Goal: Task Accomplishment & Management: Manage account settings

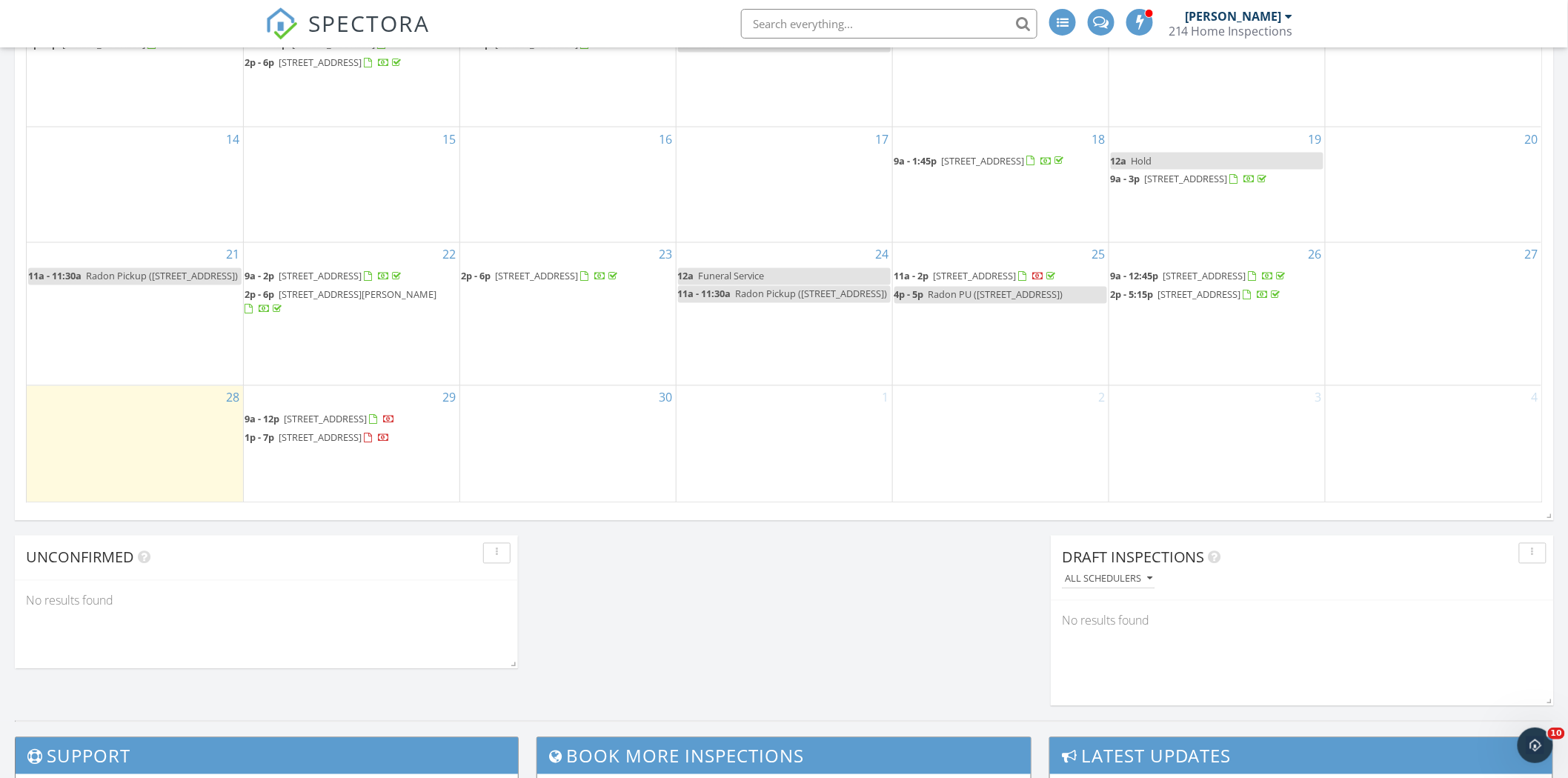
scroll to position [988, 0]
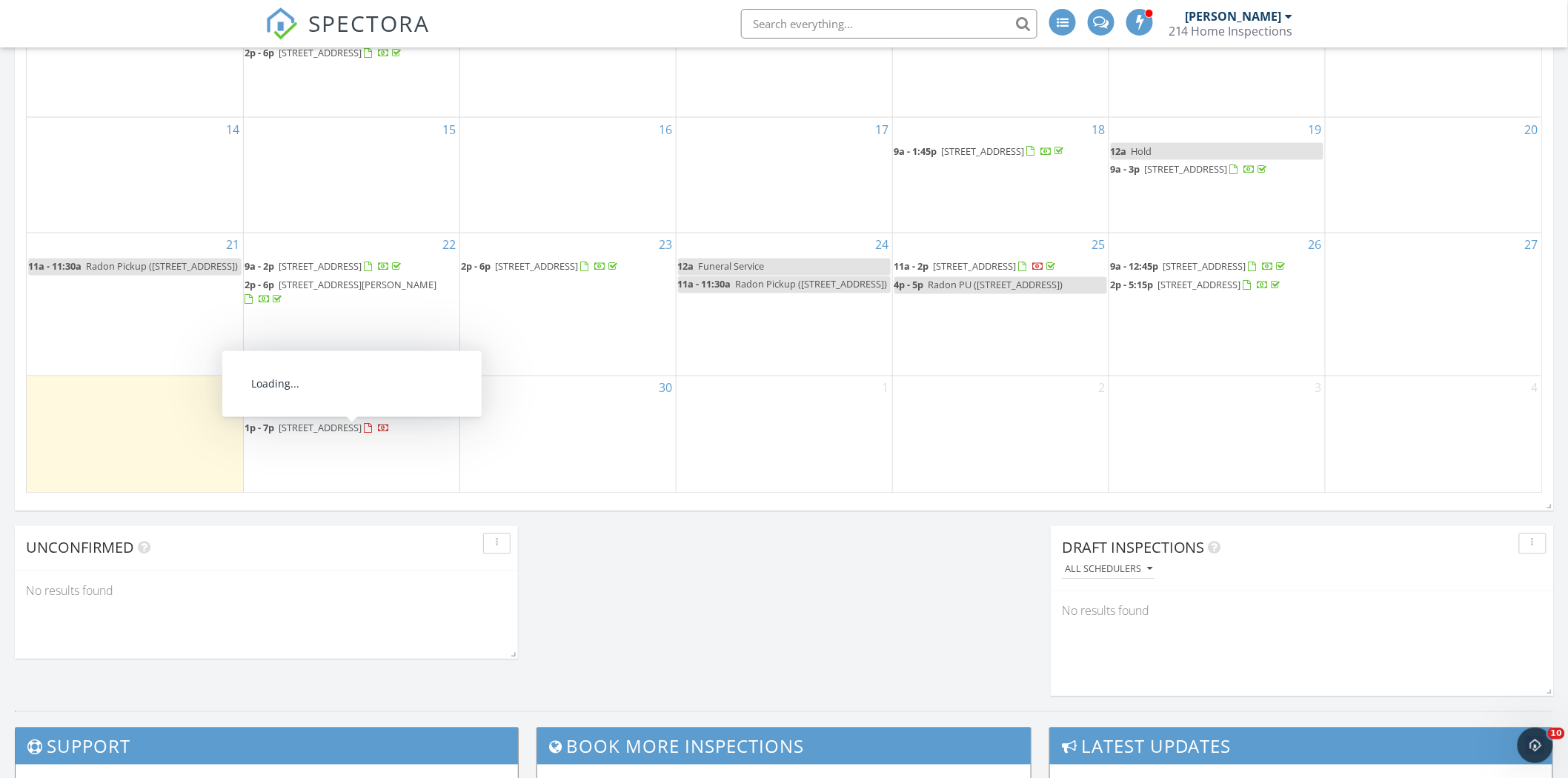
click at [362, 431] on span "691 Braidwood Terrace NW, Acworth 30101" at bounding box center [321, 428] width 83 height 13
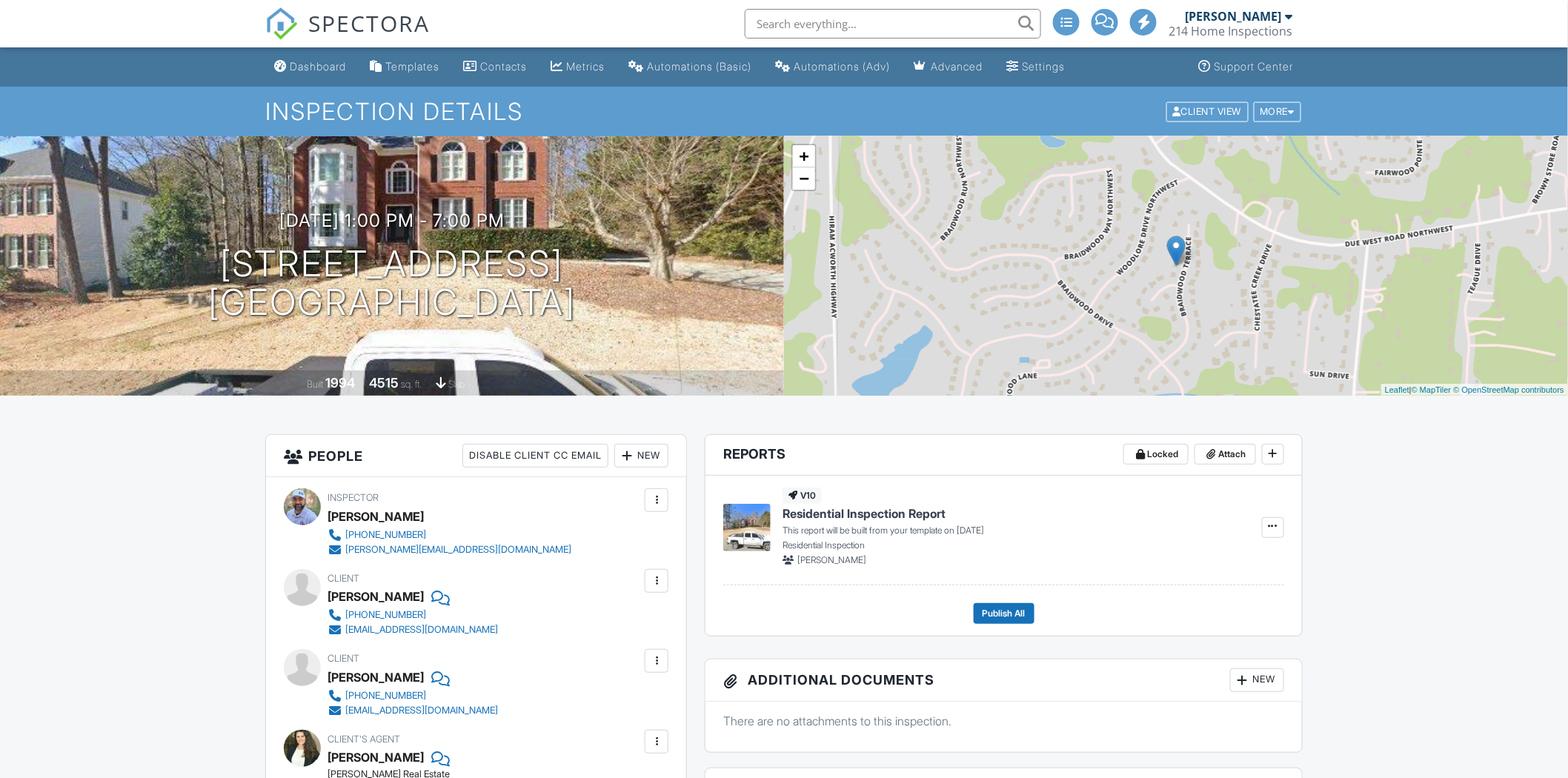
click at [306, 72] on div "Dashboard" at bounding box center [317, 66] width 56 height 12
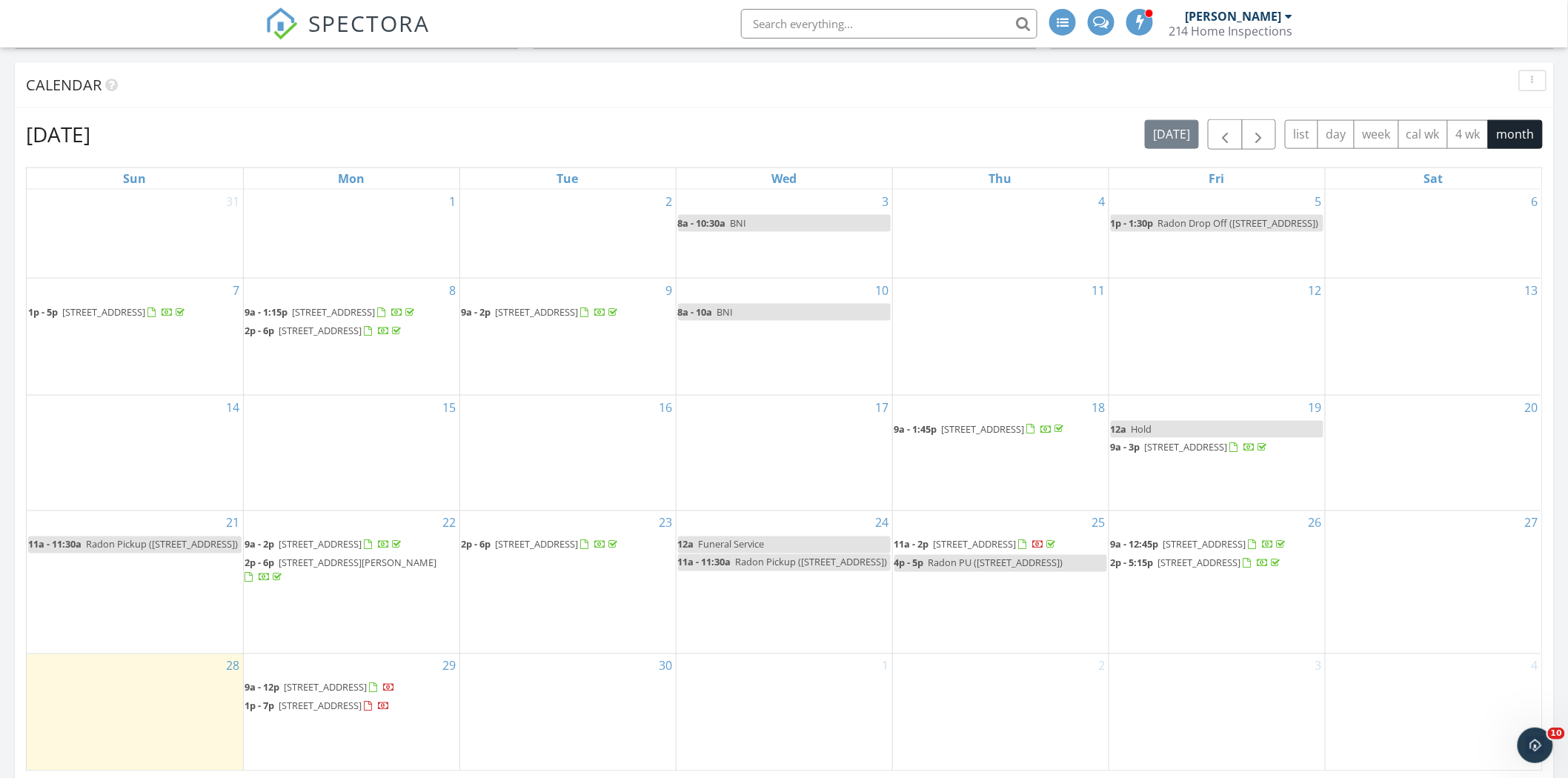
scroll to position [712, 0]
click at [341, 685] on span "349 Fieldstone Ln, Dallas 30132" at bounding box center [326, 685] width 83 height 13
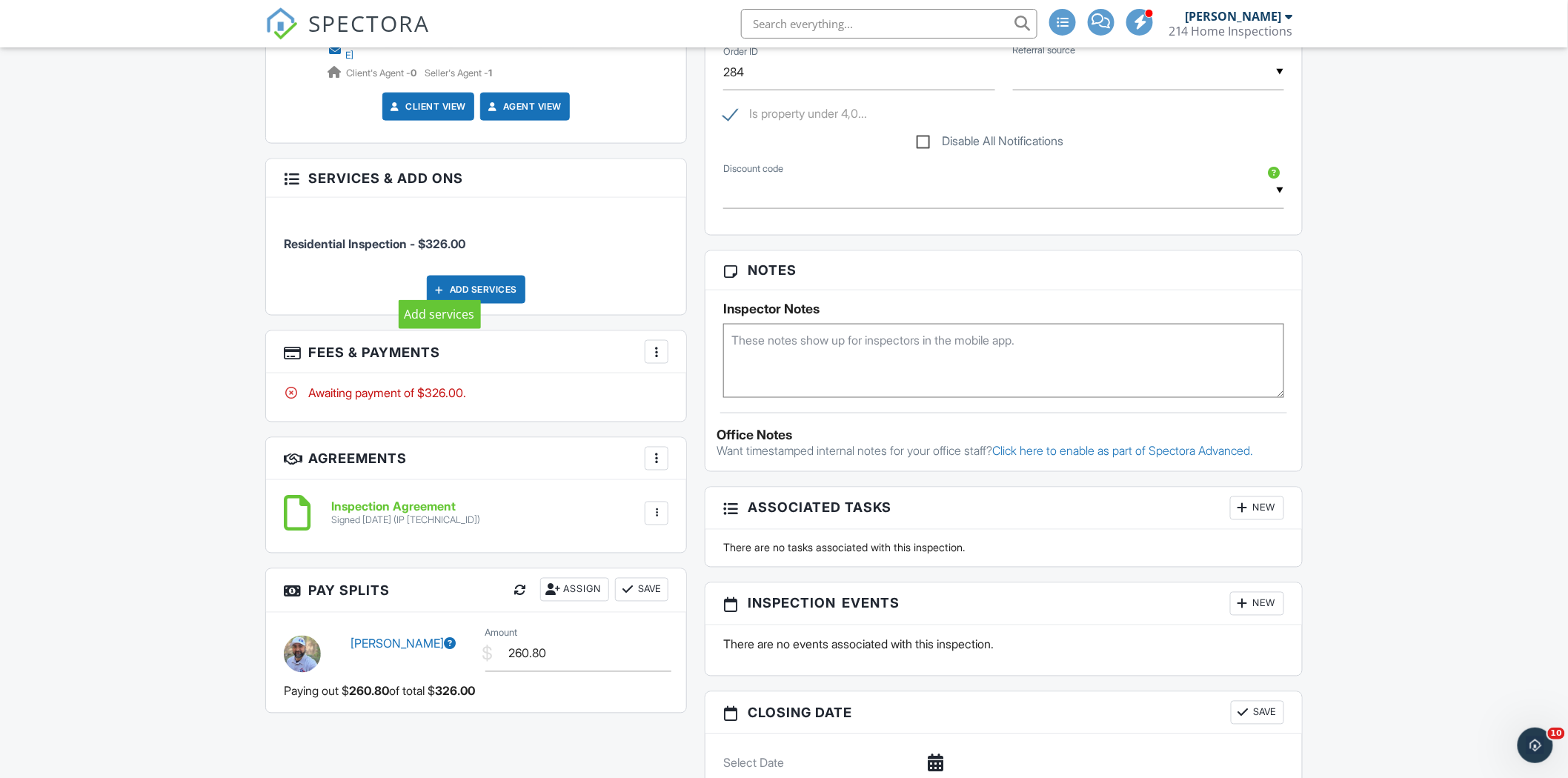
click at [437, 283] on div at bounding box center [439, 289] width 15 height 15
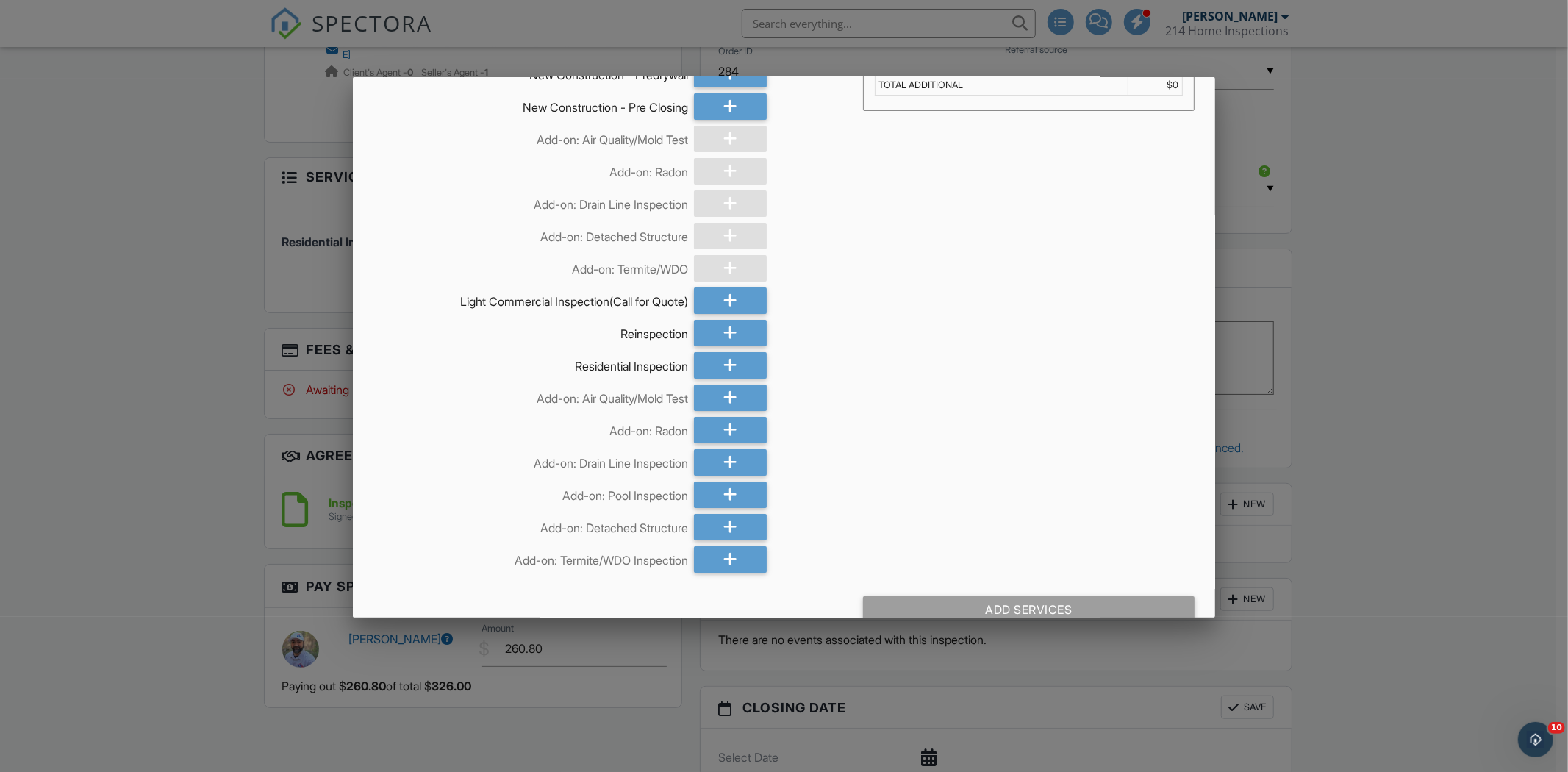
scroll to position [77, 0]
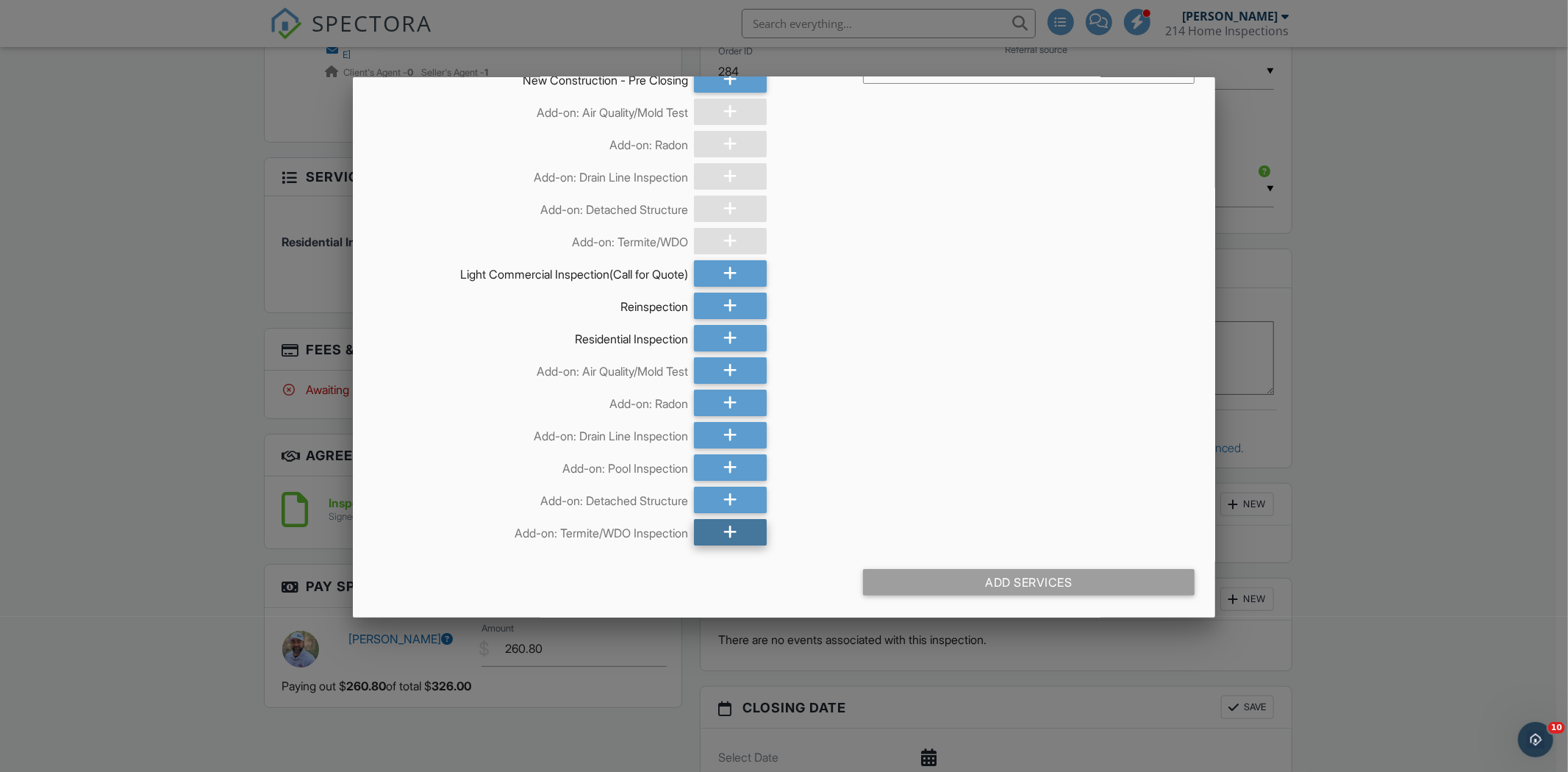
click at [731, 530] on div at bounding box center [730, 532] width 73 height 27
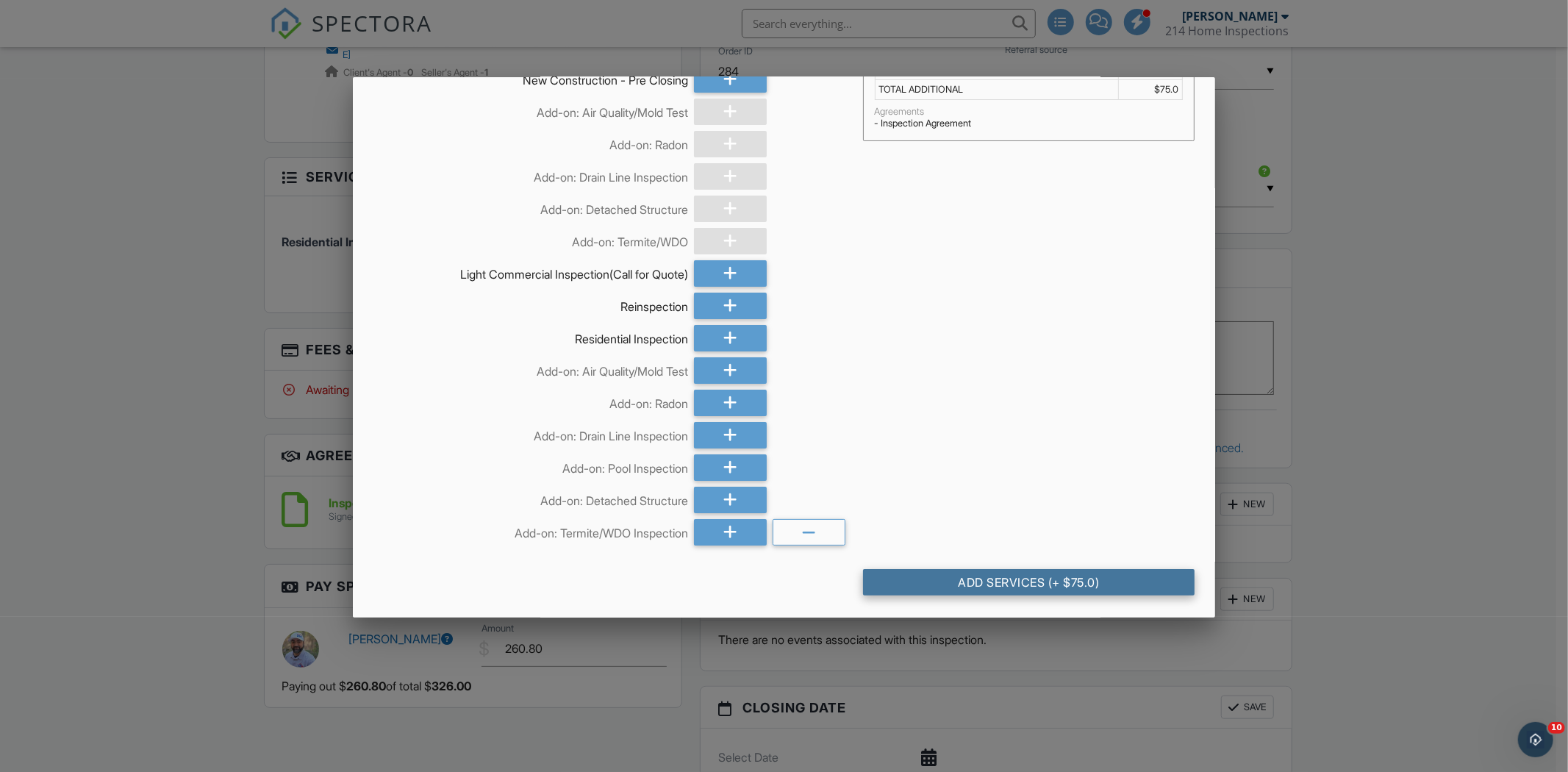
click at [1007, 579] on div "Add Services (+ $75.0)" at bounding box center [1028, 582] width 332 height 27
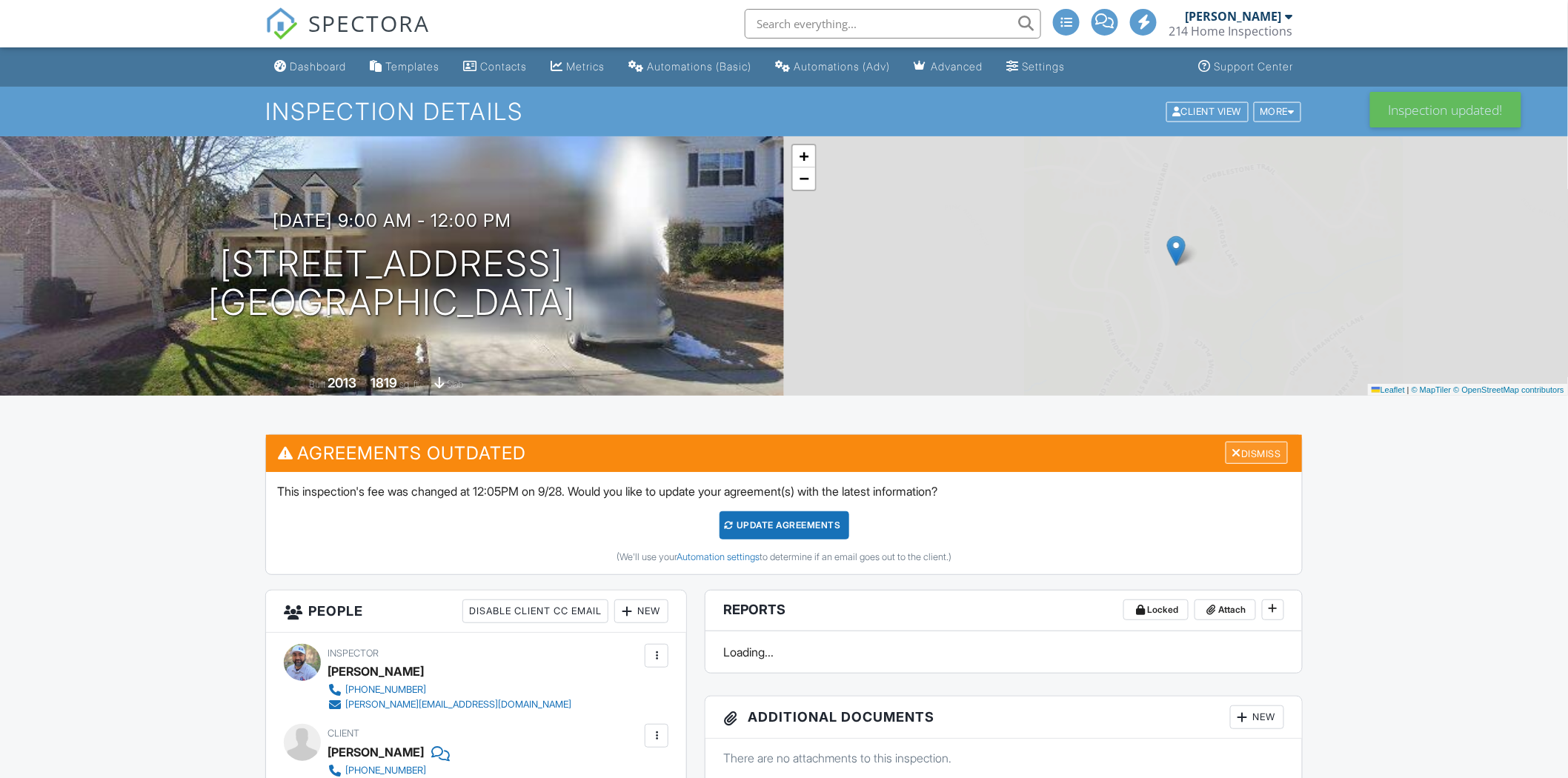
click at [1253, 455] on div "Dismiss" at bounding box center [1256, 453] width 63 height 23
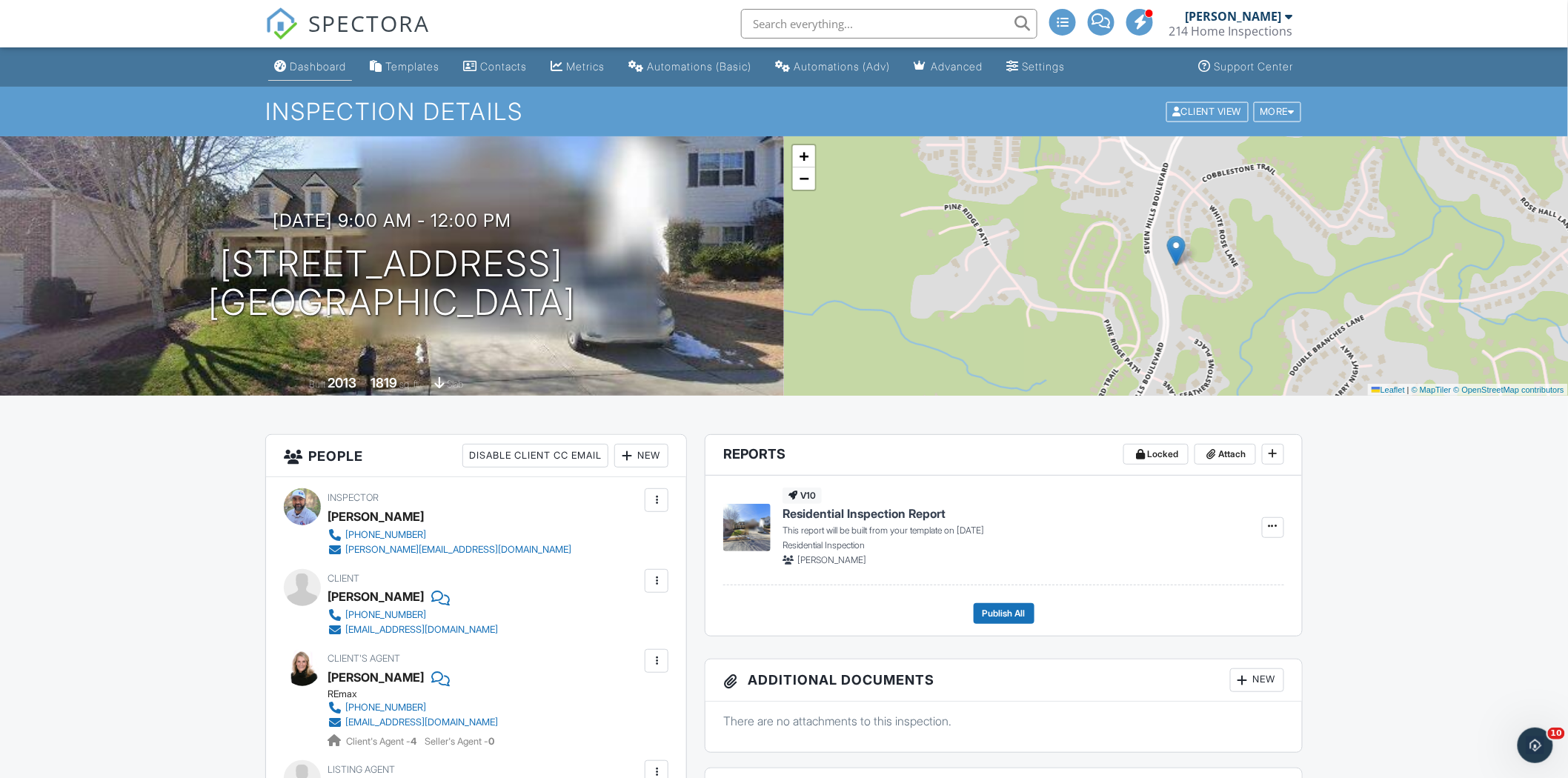
click at [306, 63] on div "Dashboard" at bounding box center [317, 66] width 56 height 12
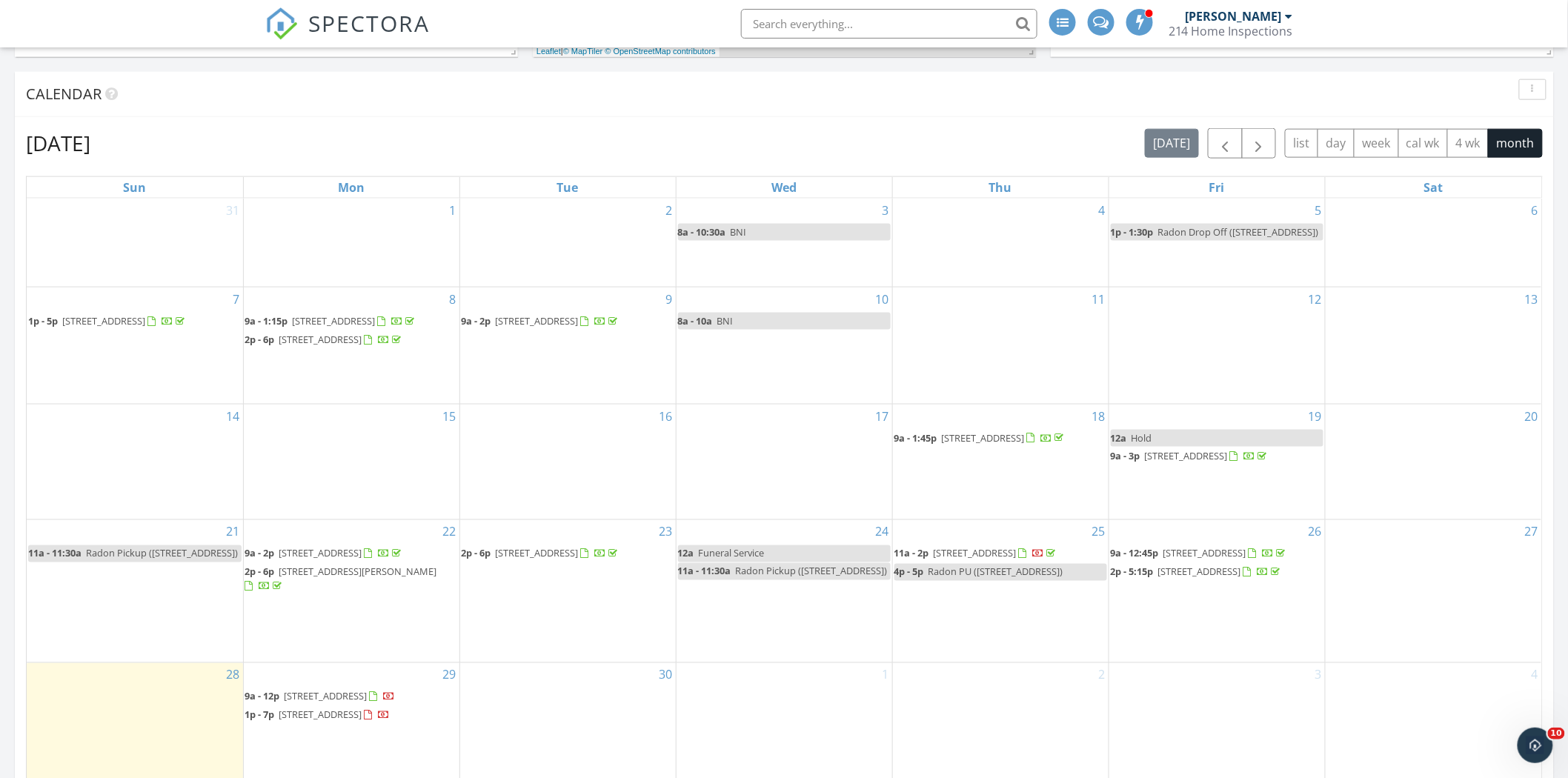
scroll to position [824, 0]
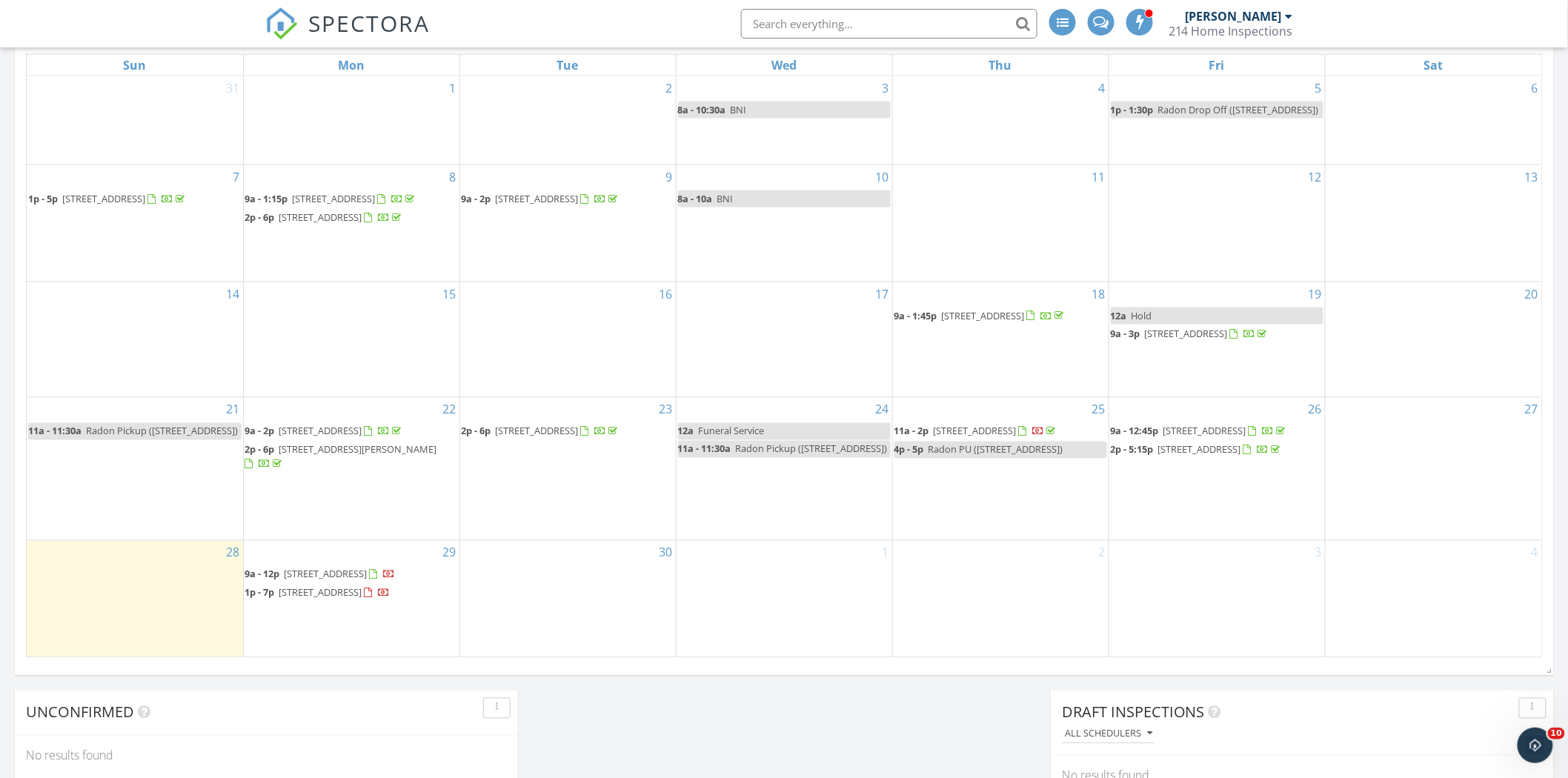
click at [362, 599] on span "691 Braidwood Terrace NW, Acworth 30101" at bounding box center [321, 592] width 83 height 13
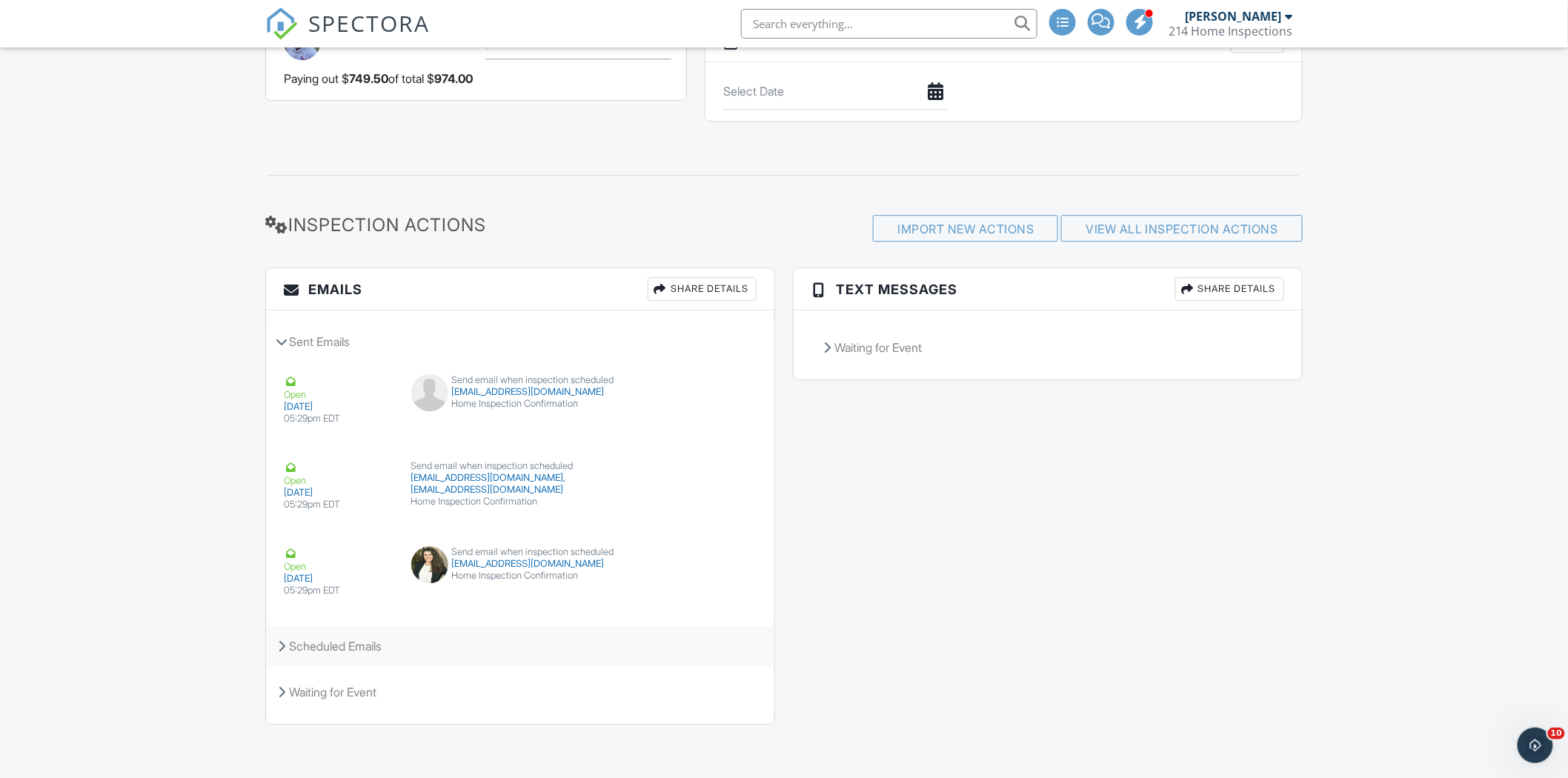
click at [301, 646] on div "Scheduled Emails" at bounding box center [520, 646] width 509 height 40
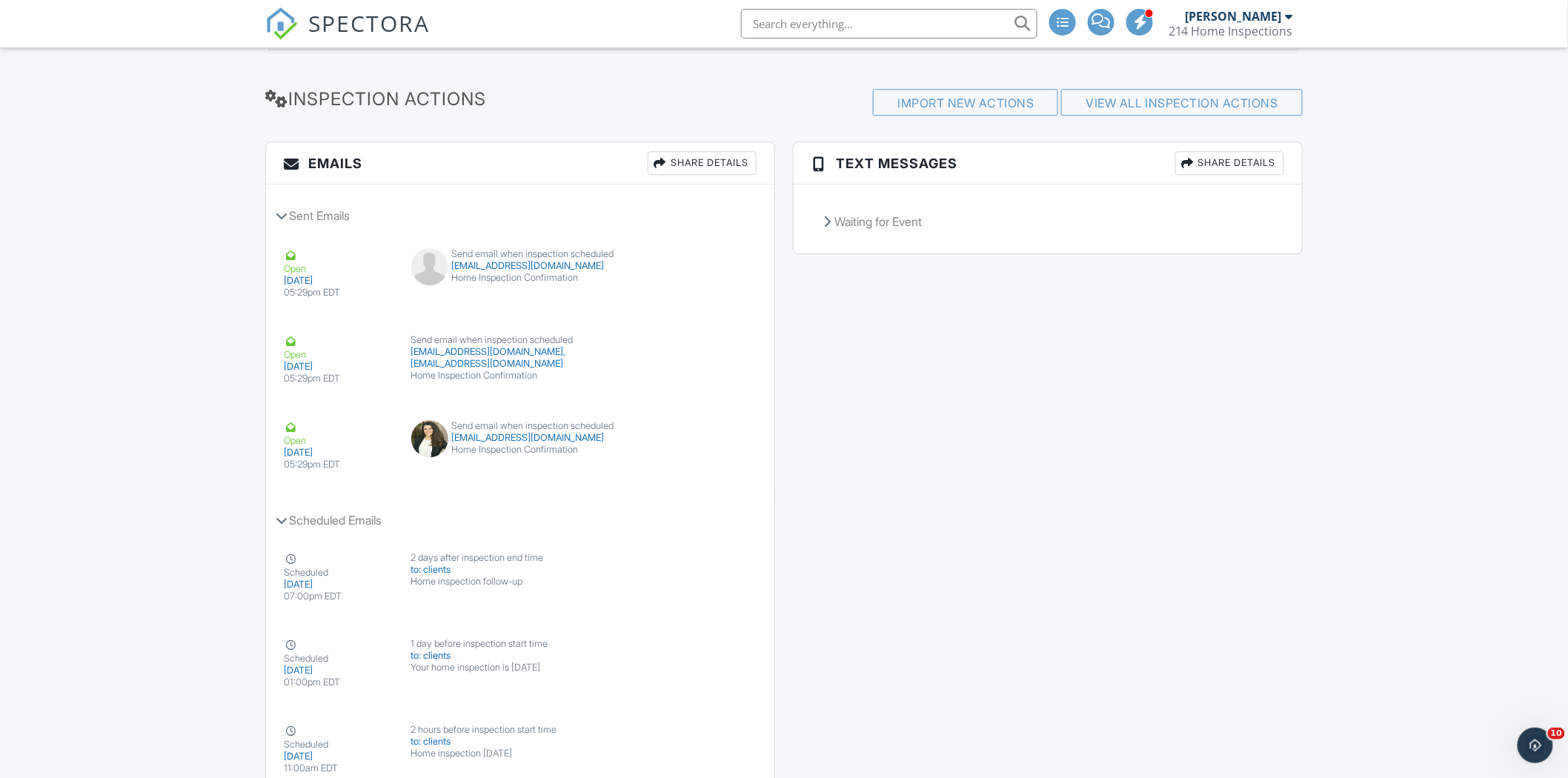
scroll to position [1731, 0]
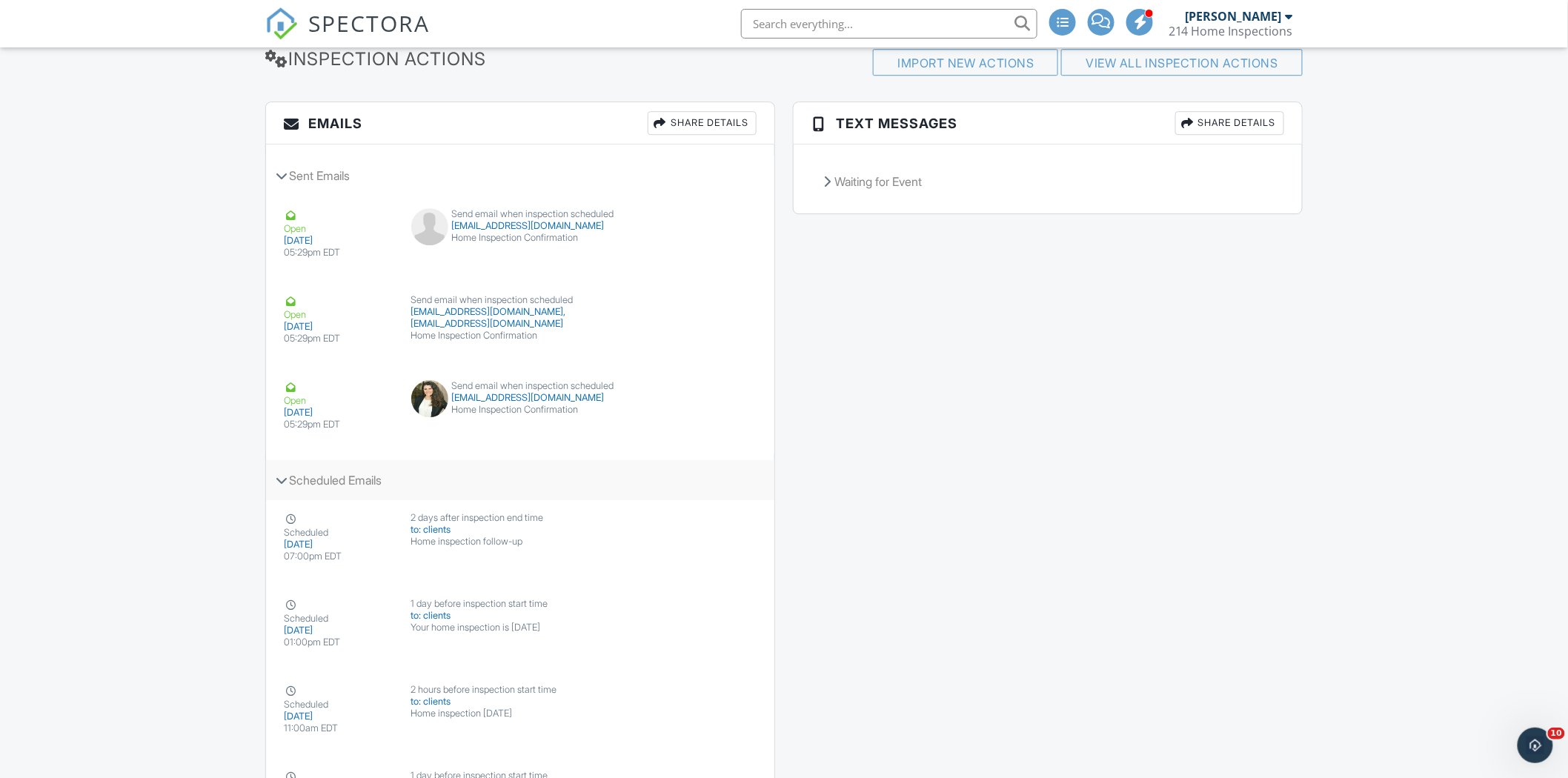
click at [299, 478] on div "Scheduled Emails" at bounding box center [520, 480] width 509 height 40
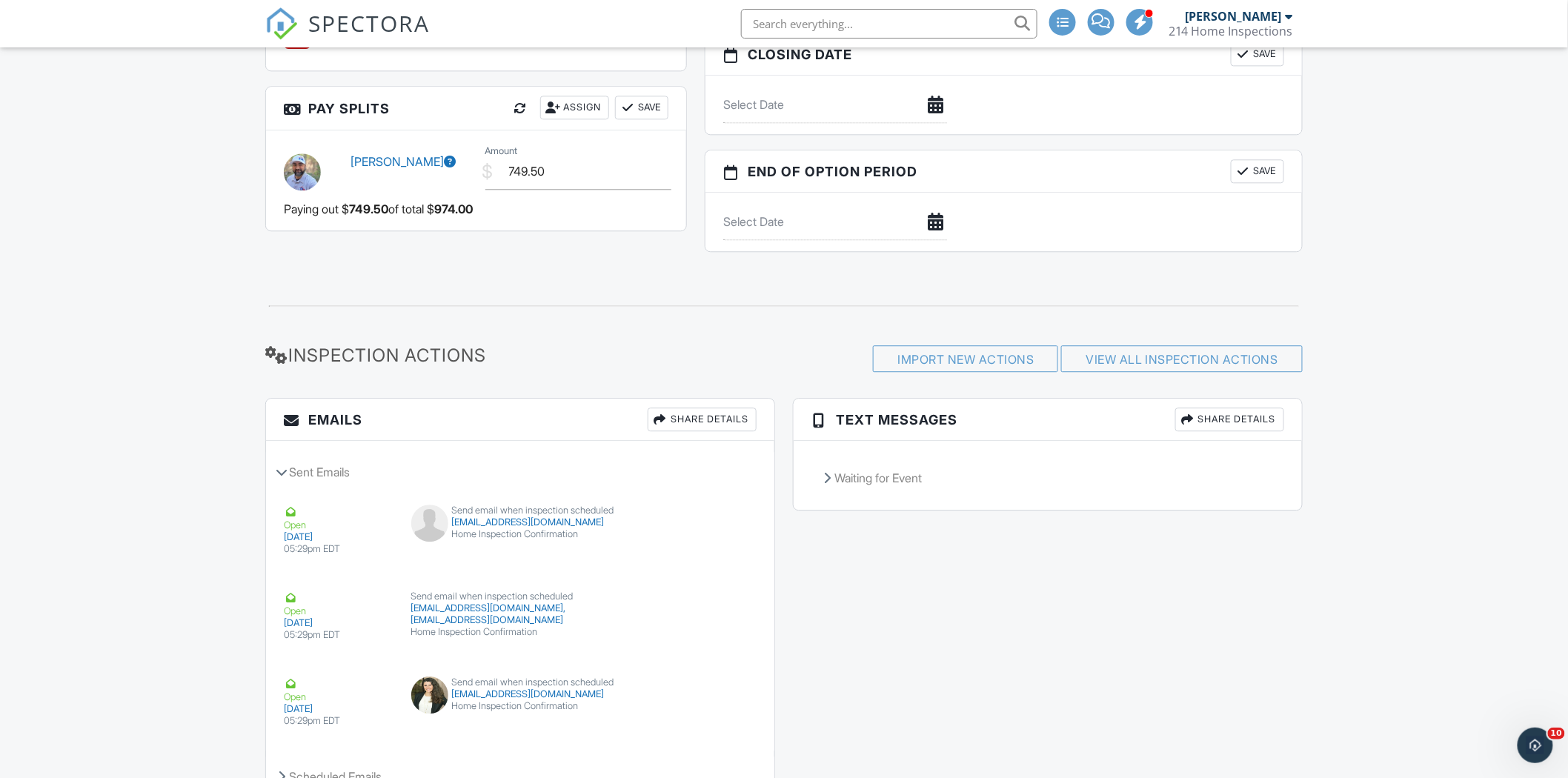
scroll to position [1402, 0]
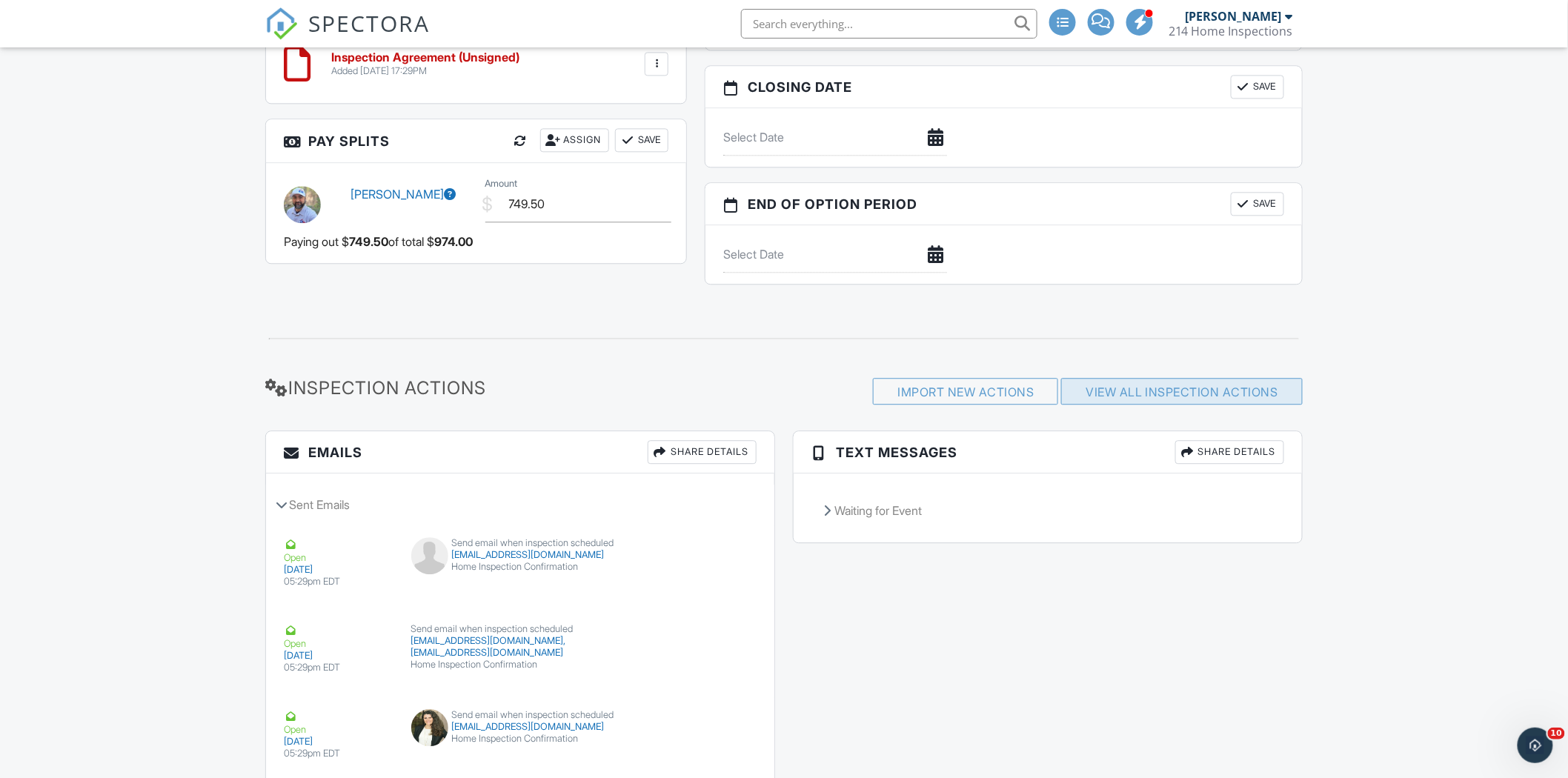
click at [1171, 394] on link "View All Inspection Actions" at bounding box center [1182, 391] width 193 height 15
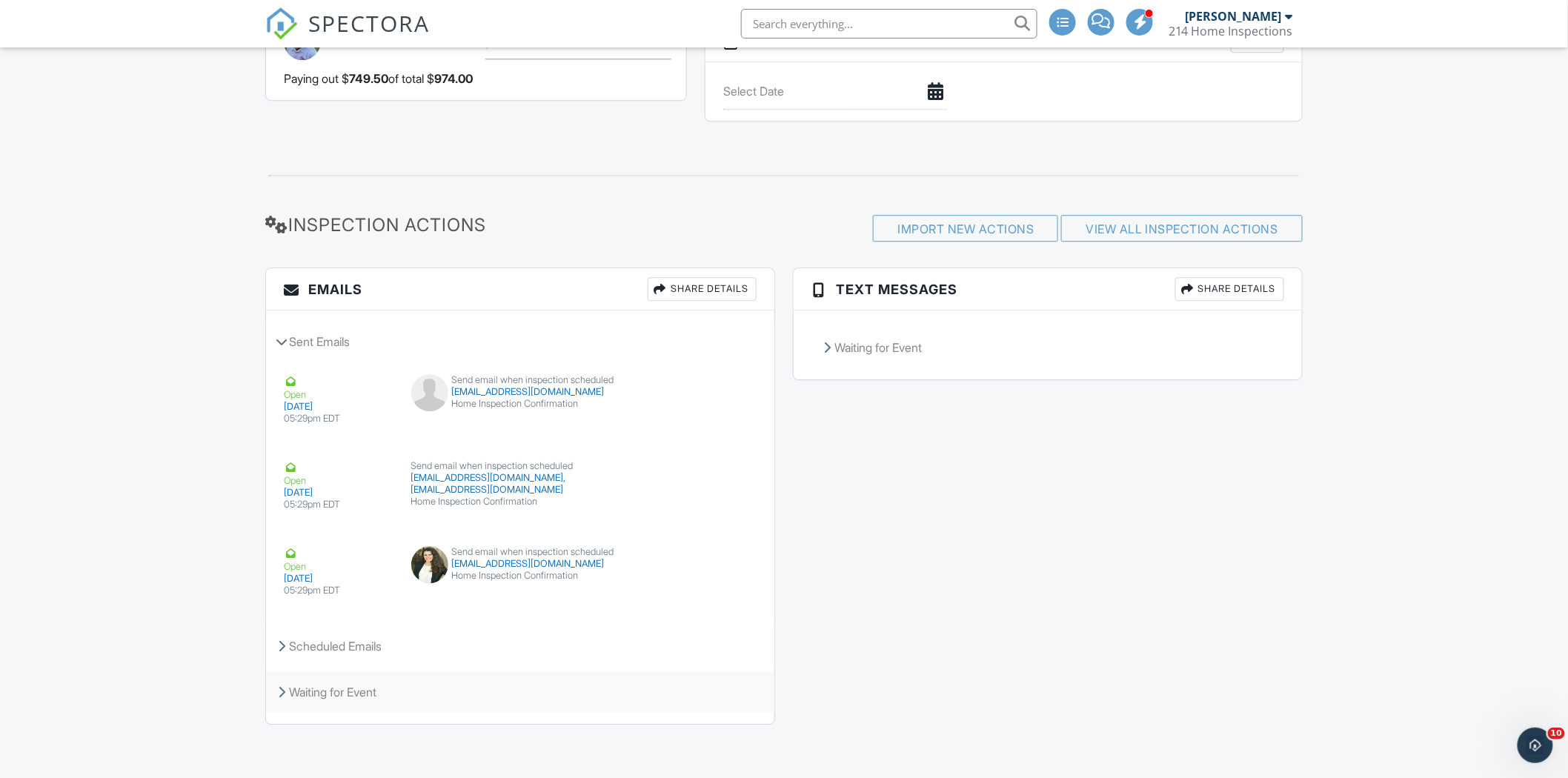
click at [316, 692] on div "Waiting for Event" at bounding box center [520, 692] width 509 height 40
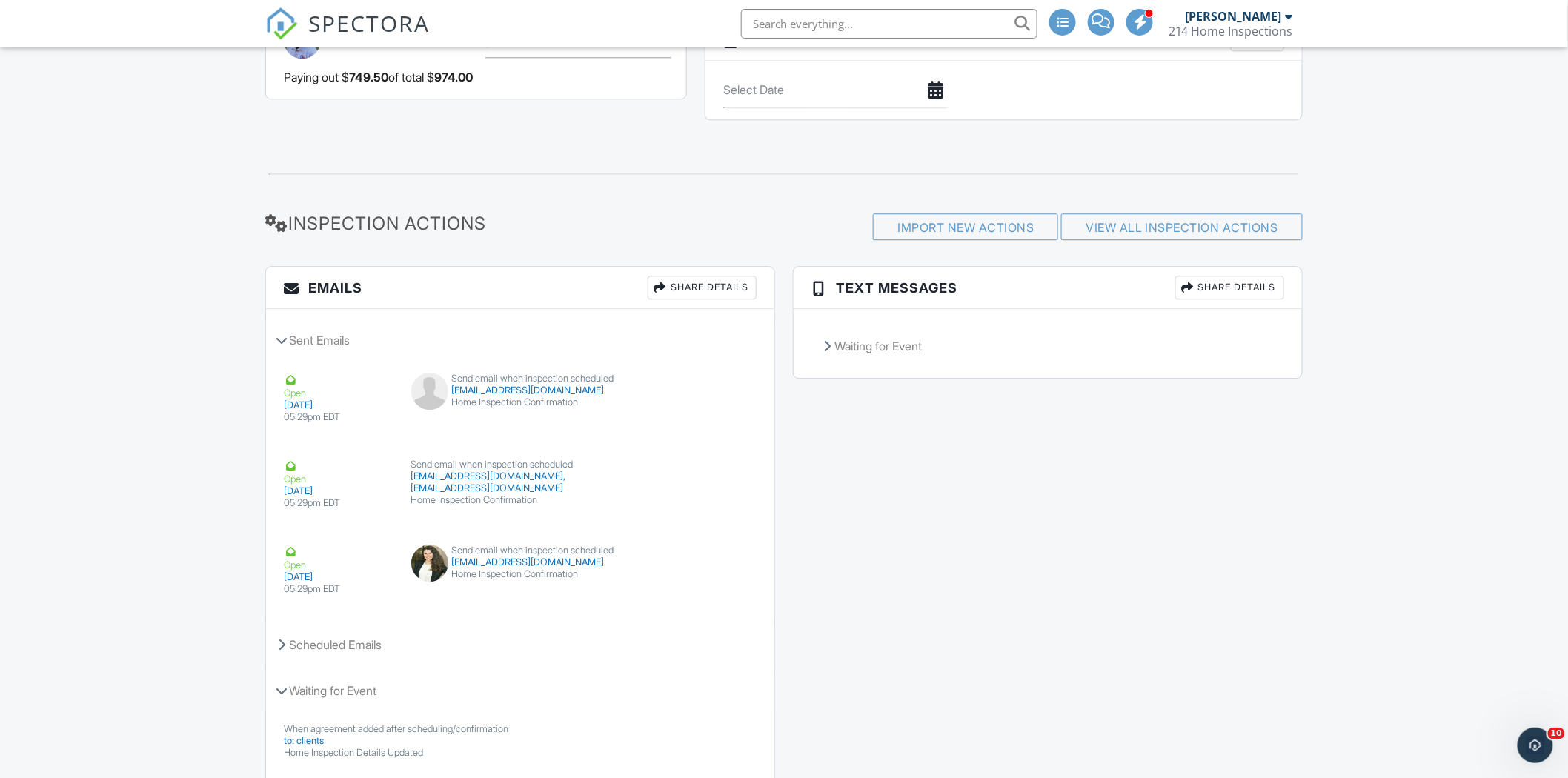
scroll to position [1731, 0]
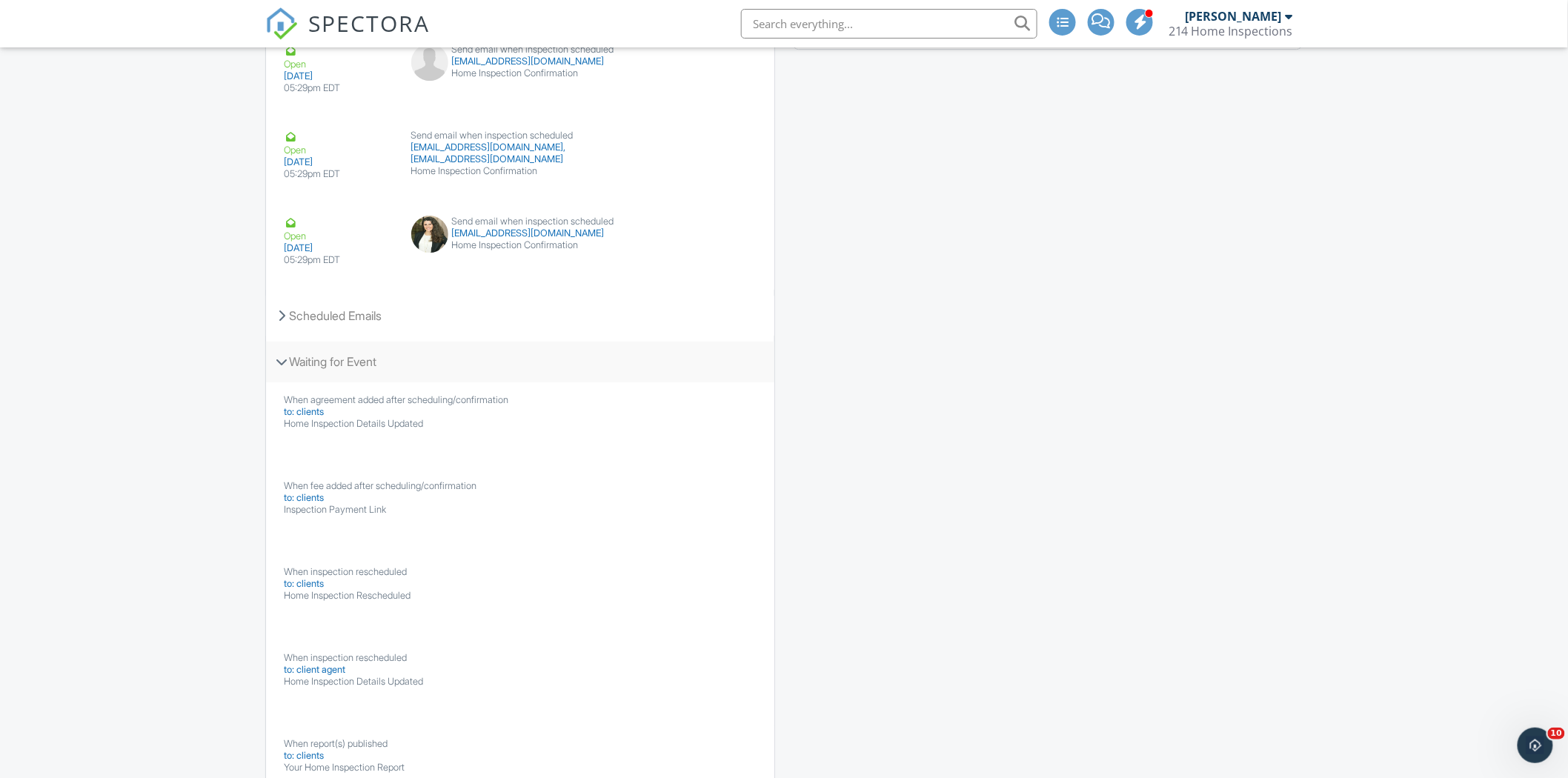
click at [338, 361] on div "Waiting for Event" at bounding box center [520, 362] width 509 height 40
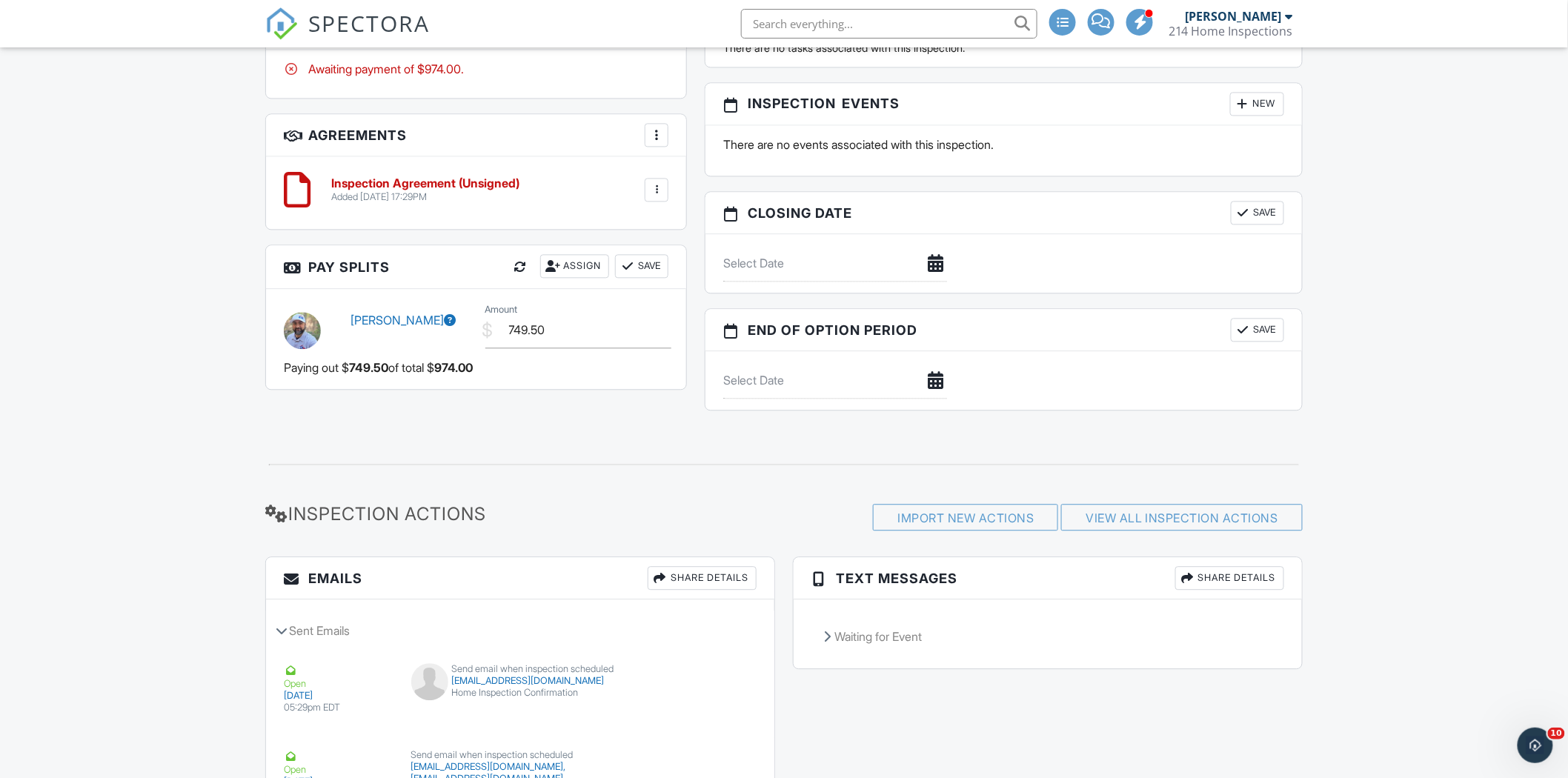
scroll to position [1238, 0]
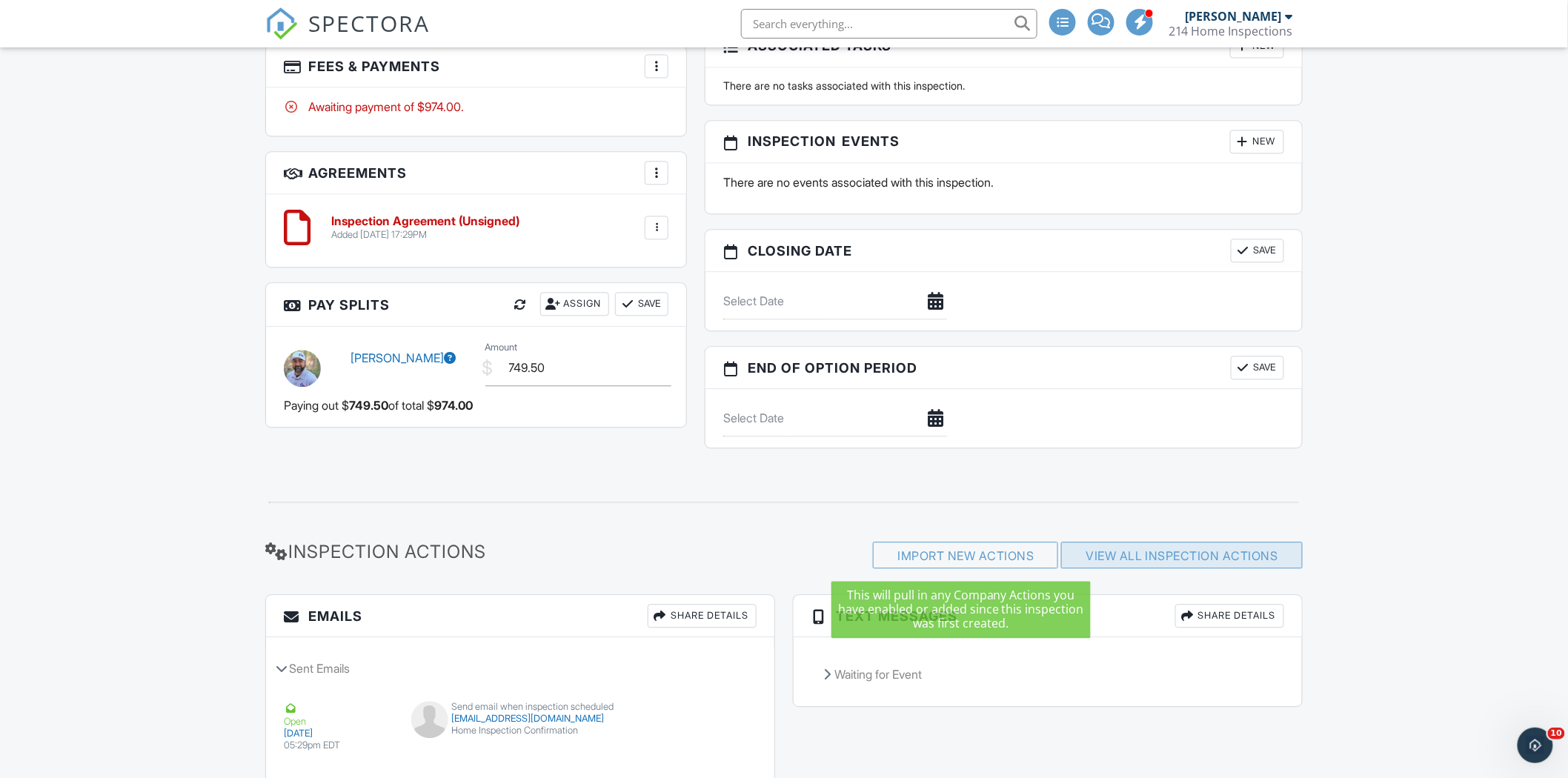
click at [1100, 560] on link "View All Inspection Actions" at bounding box center [1182, 555] width 193 height 15
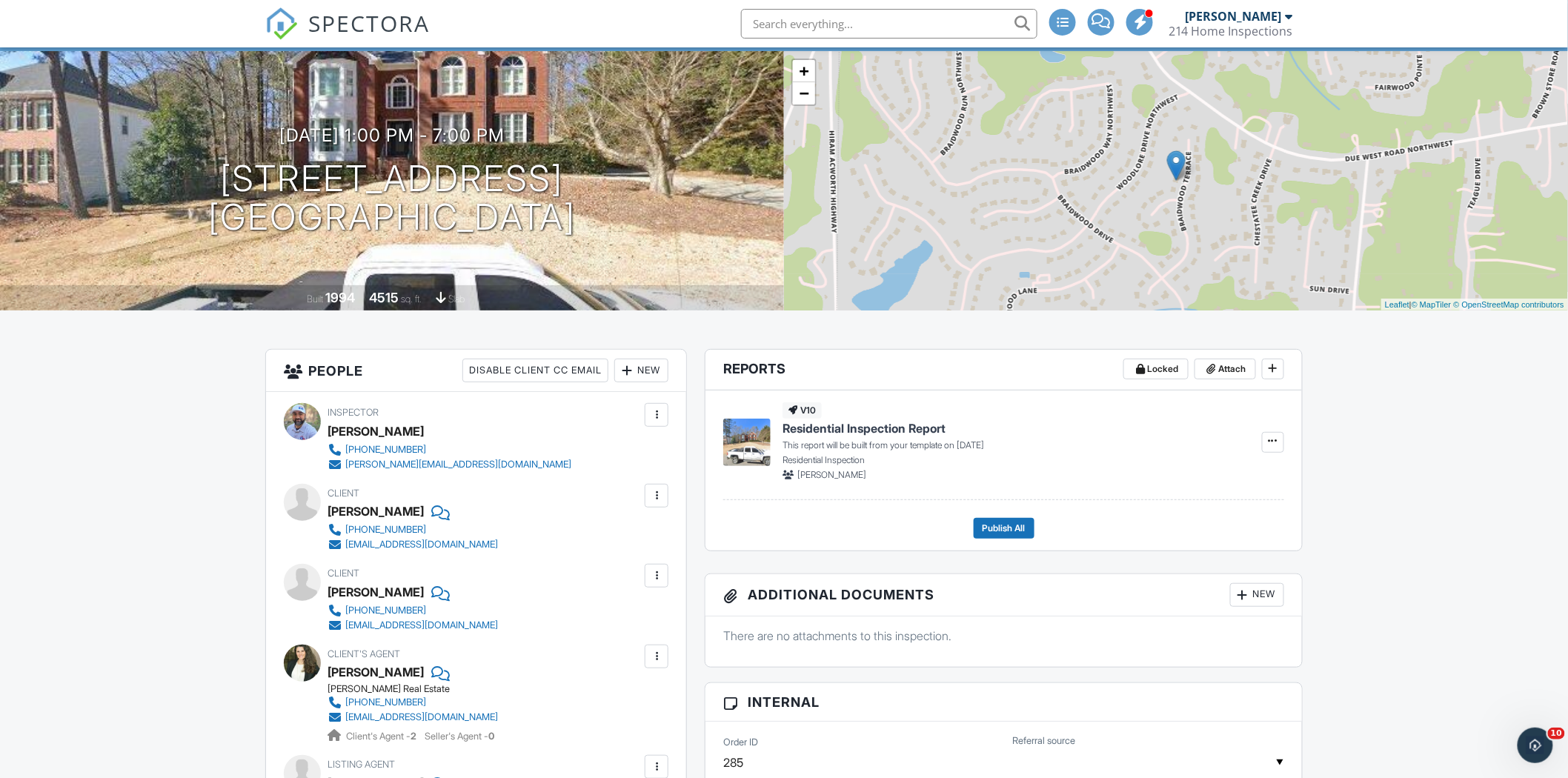
scroll to position [0, 0]
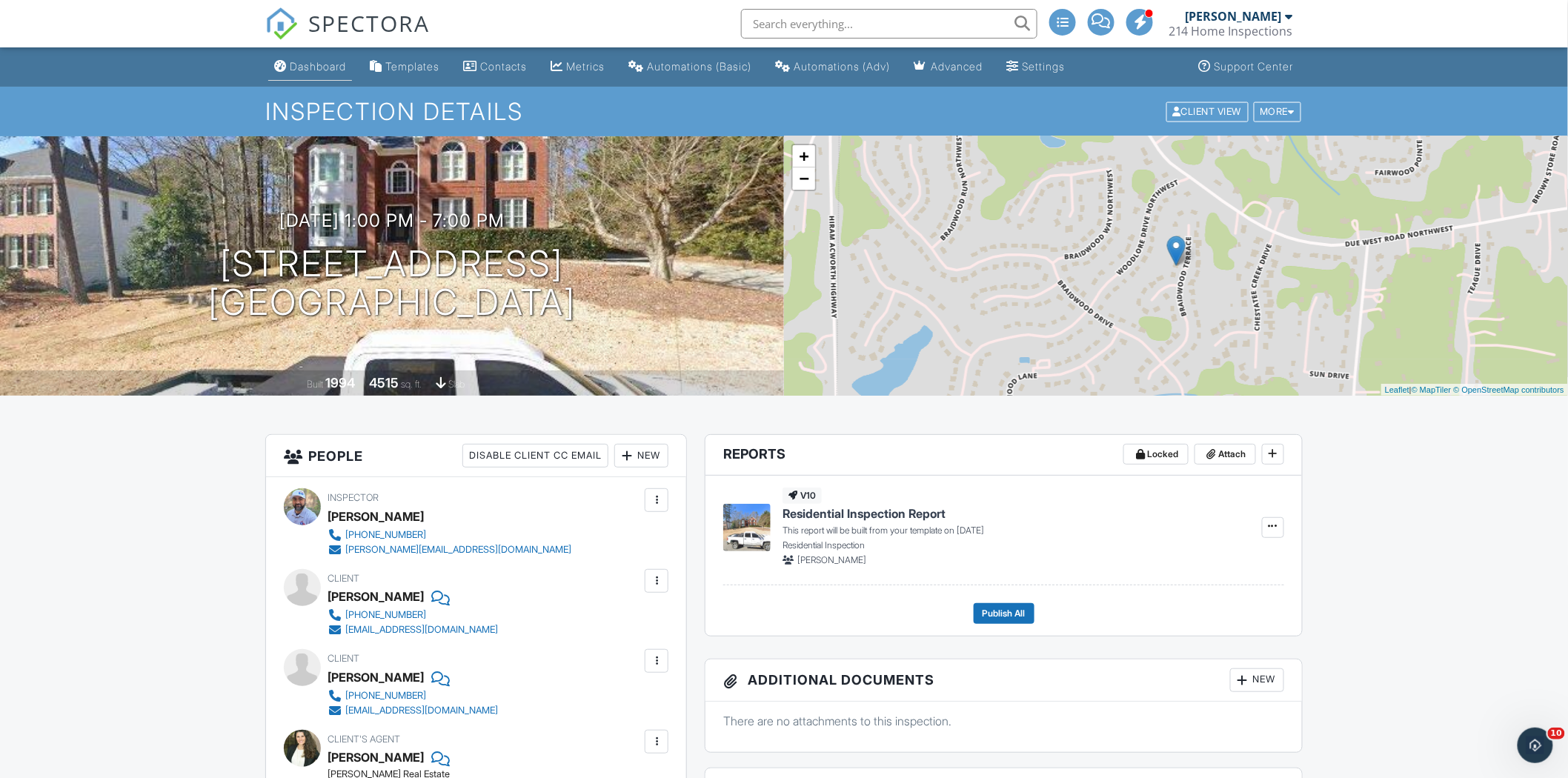
click at [302, 69] on div "Dashboard" at bounding box center [317, 66] width 56 height 12
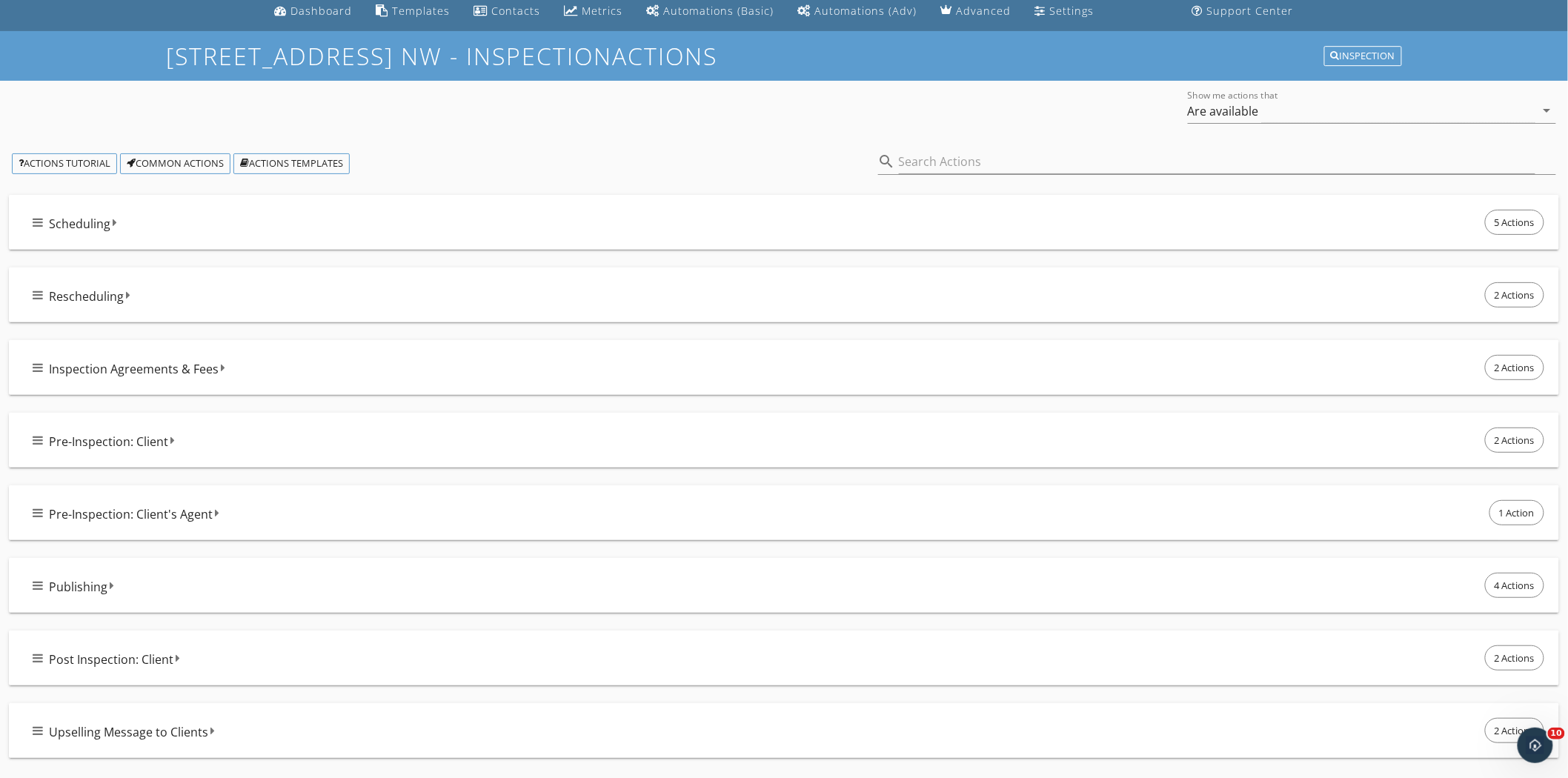
scroll to position [86, 0]
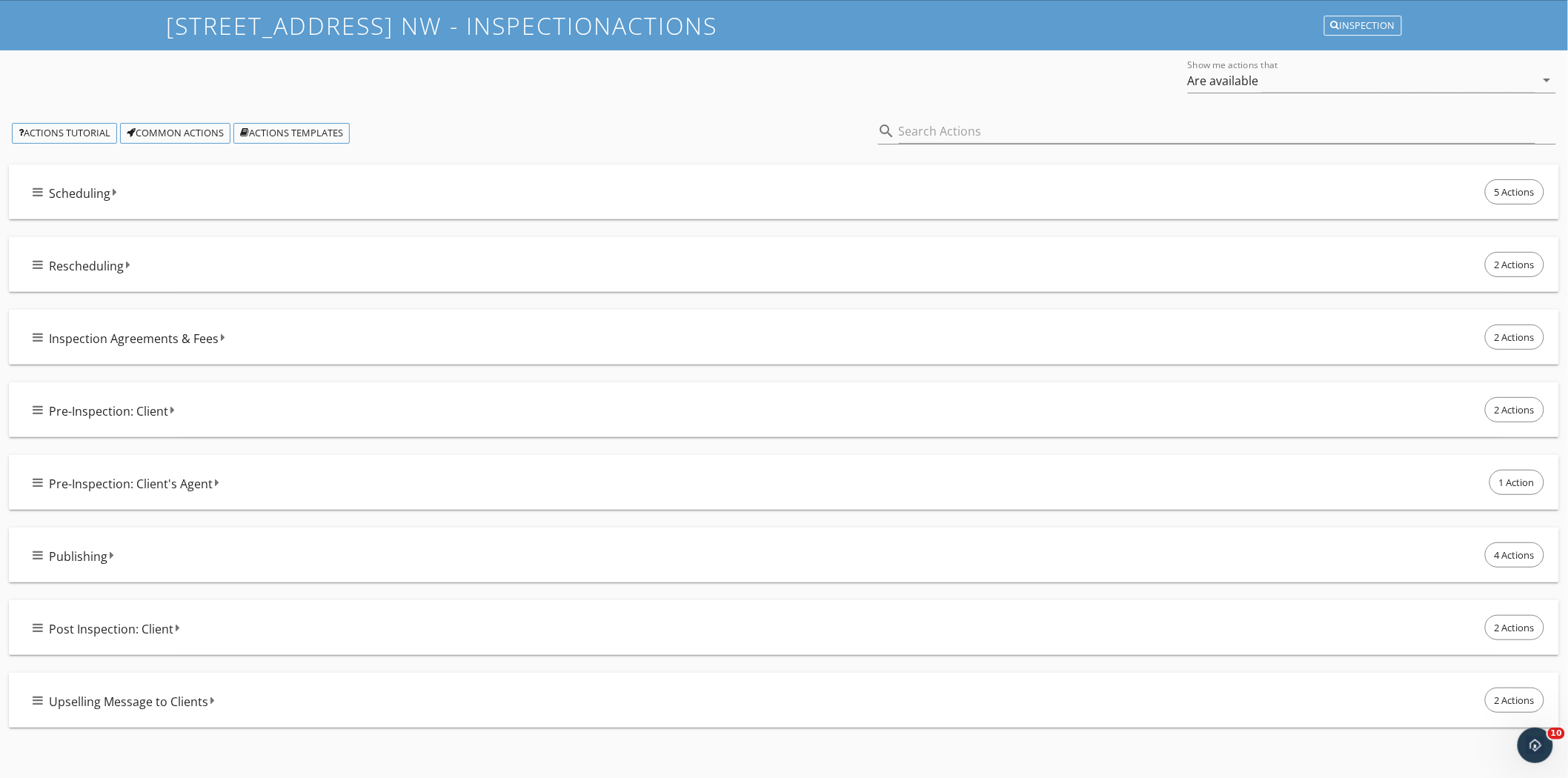
click at [211, 698] on icon at bounding box center [213, 700] width 5 height 12
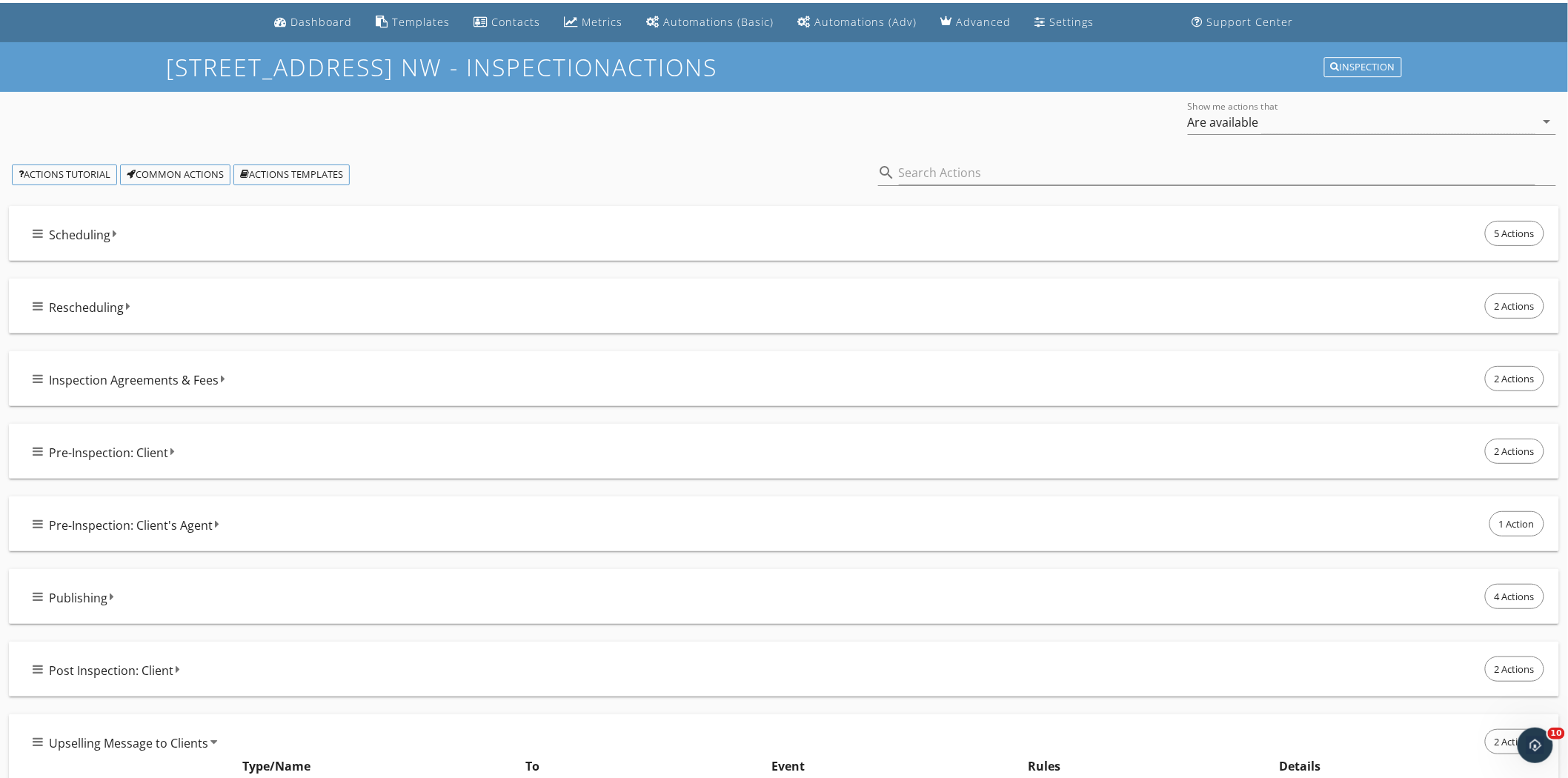
scroll to position [5, 0]
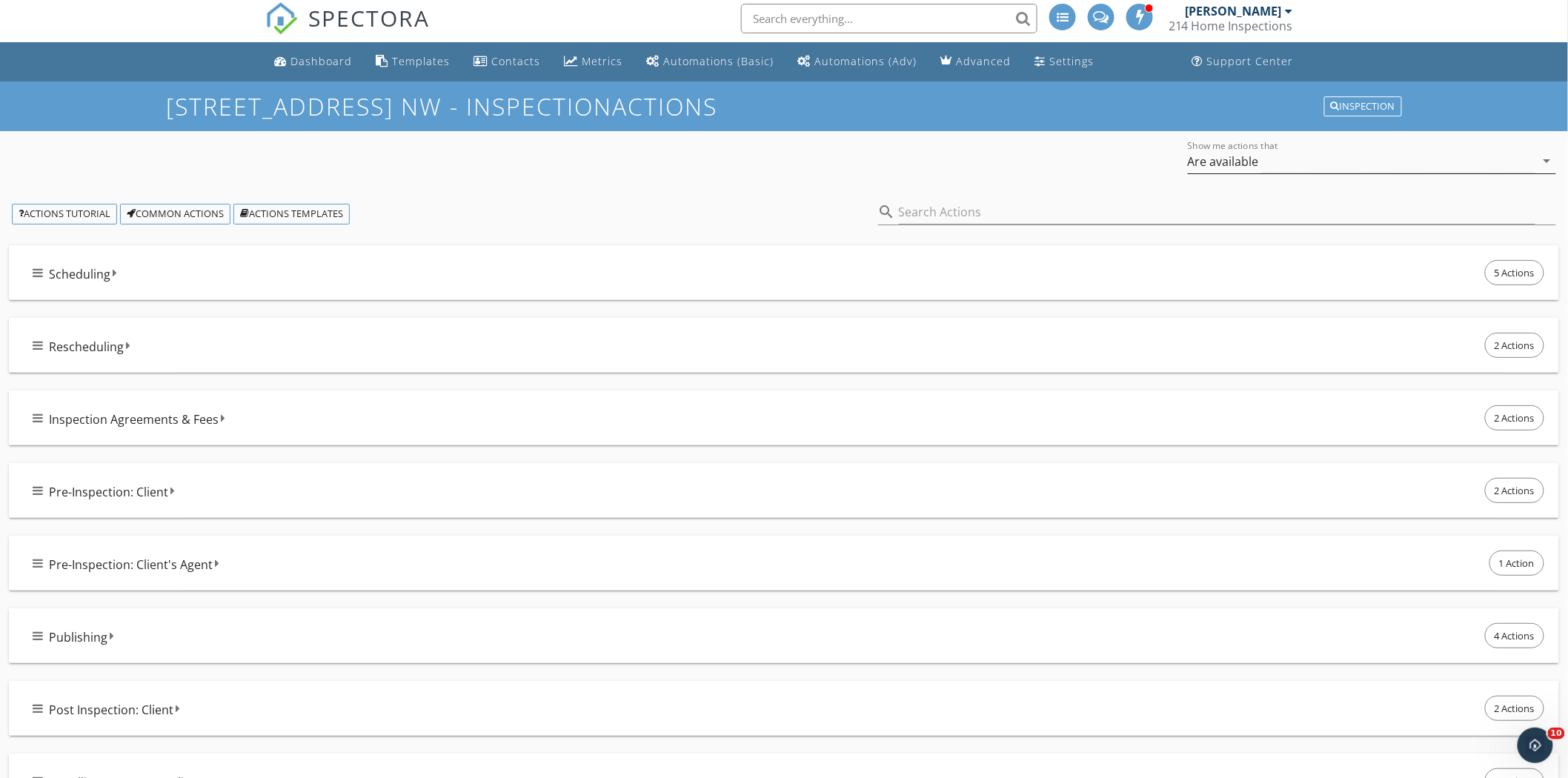
click at [1556, 161] on icon "arrow_drop_down" at bounding box center [1546, 161] width 18 height 18
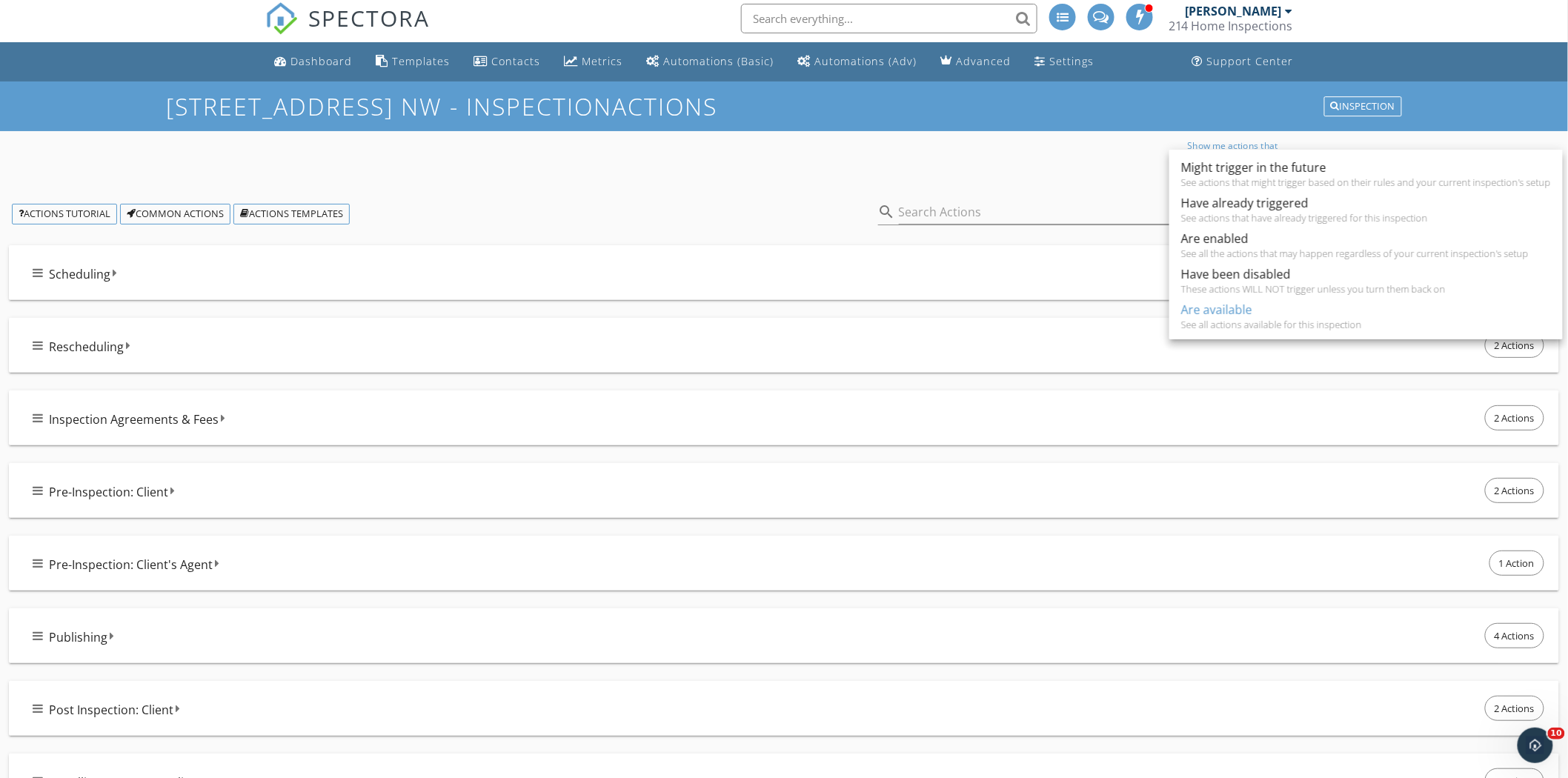
click at [717, 225] on div "Actions Tutorial Common Actions Actions Templates search" at bounding box center [784, 214] width 1568 height 51
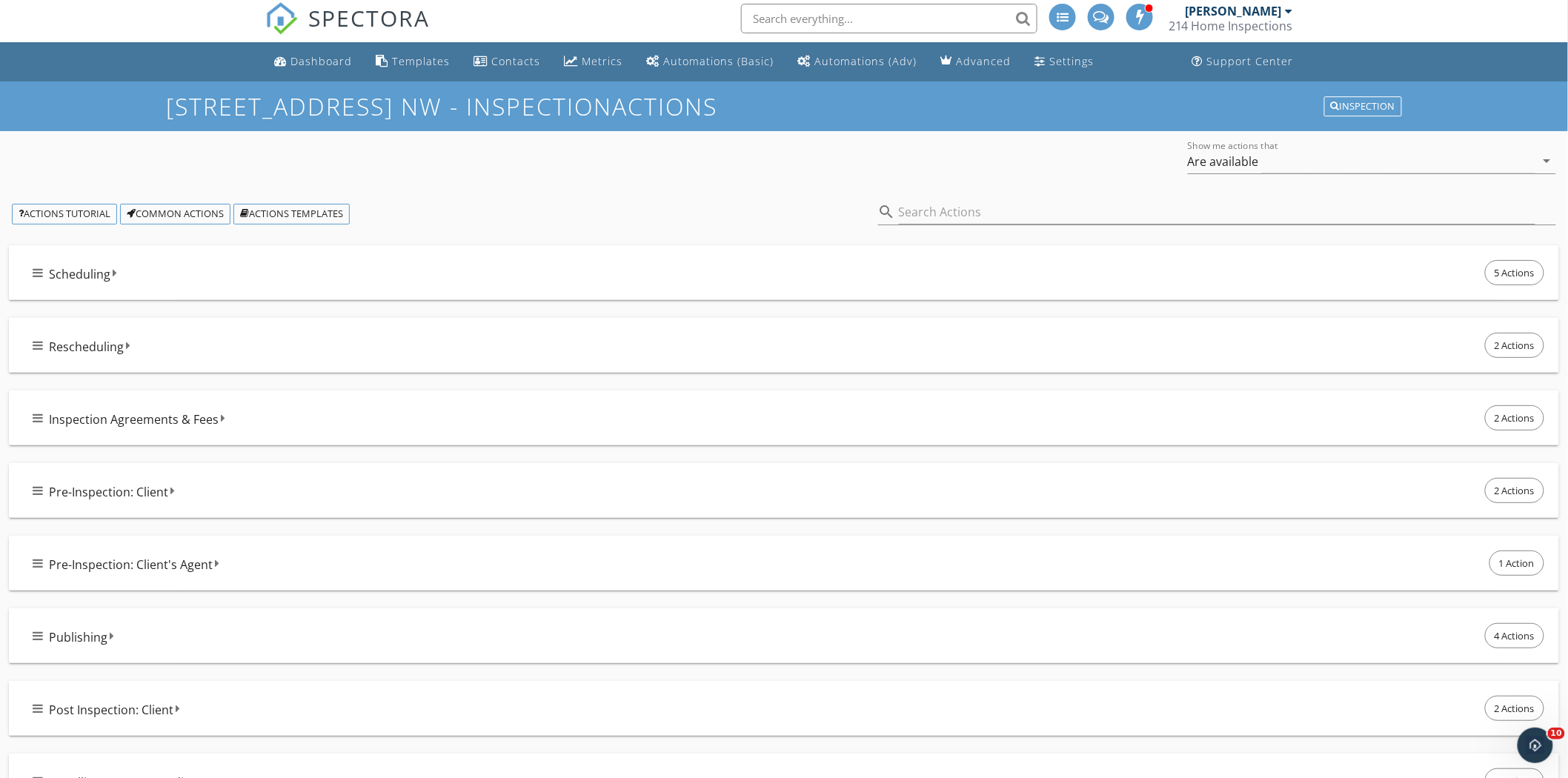
scroll to position [171, 0]
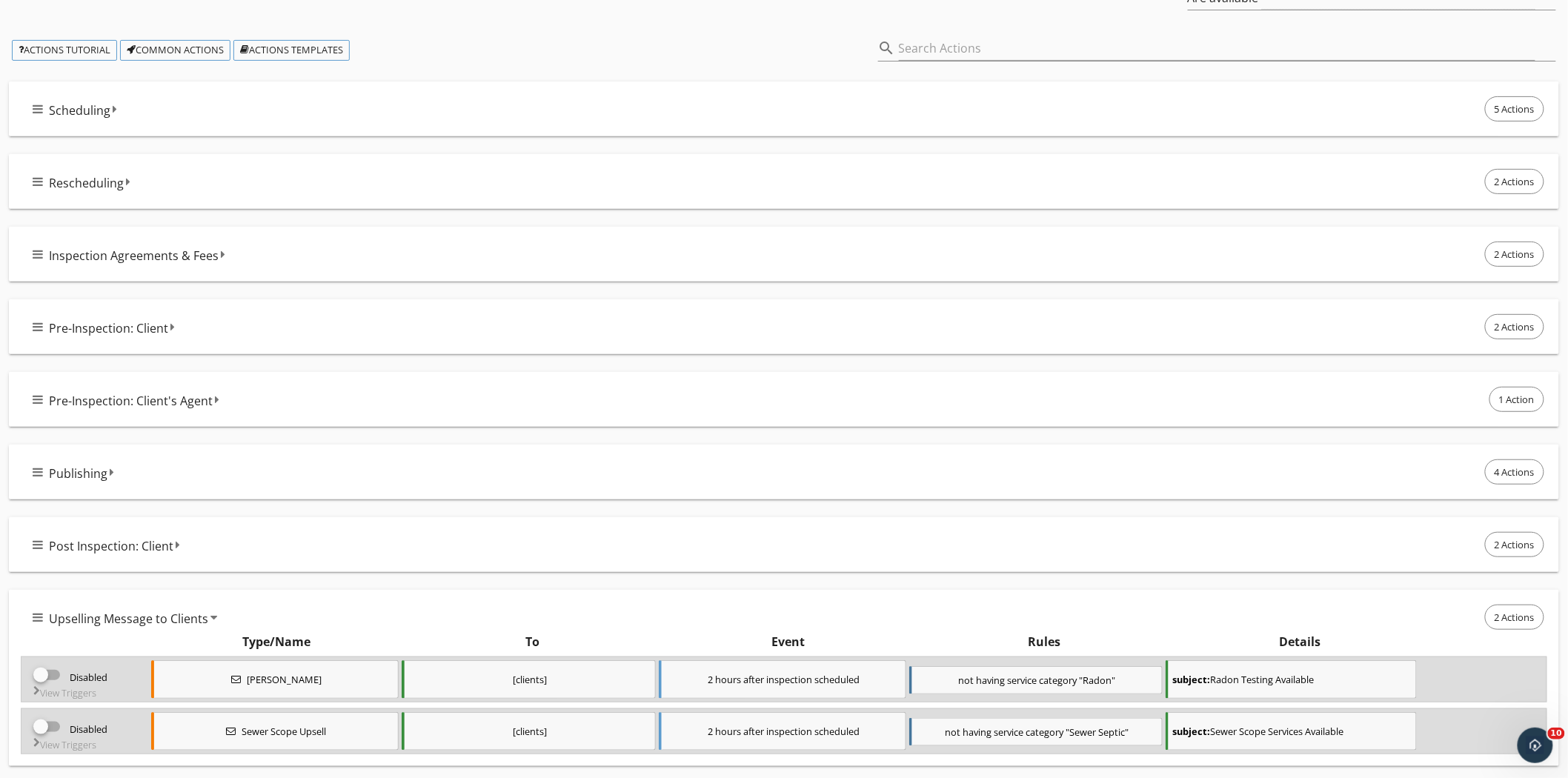
click at [120, 107] on div "Scheduling 5 Actions" at bounding box center [789, 109] width 1514 height 31
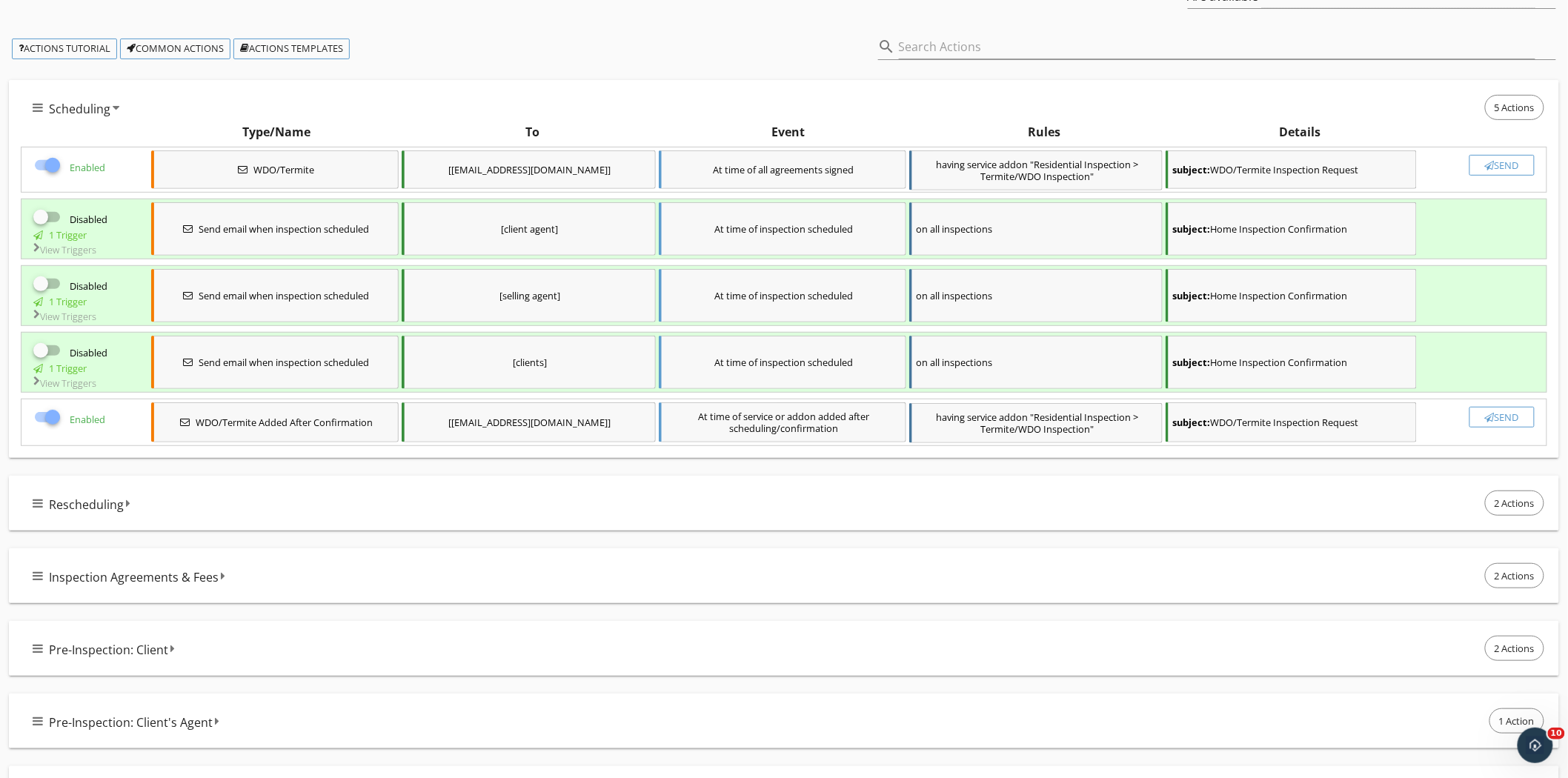
click at [1268, 174] on div "subject: WDO/Termite Inspection Request" at bounding box center [1290, 170] width 251 height 39
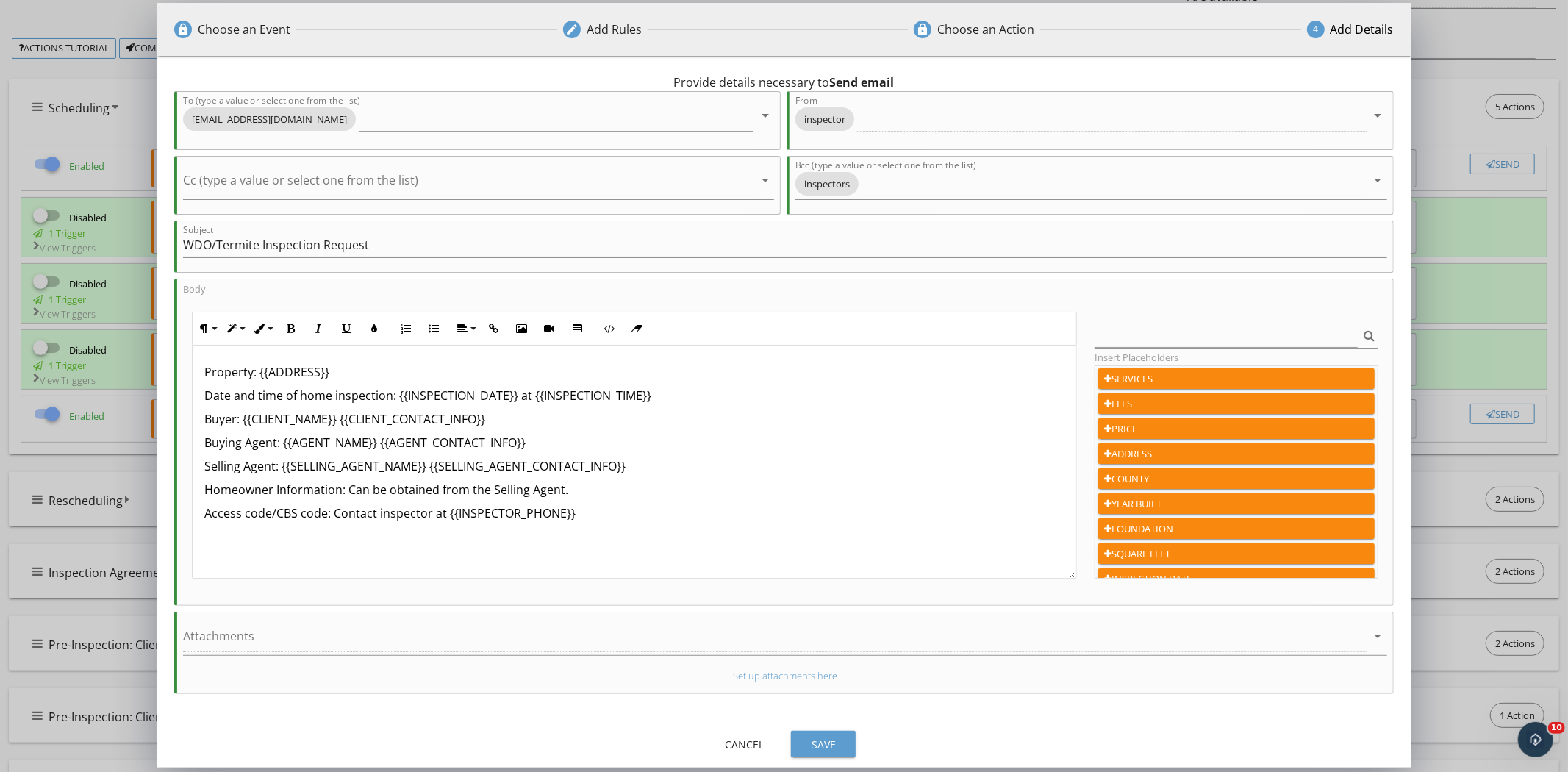
click at [1445, 185] on div "lock Choose an Event edit Add Rules lock Choose an Action 4 Add Details 0 hours…" at bounding box center [784, 387] width 1568 height 774
click at [753, 750] on div "Cancel" at bounding box center [744, 744] width 41 height 15
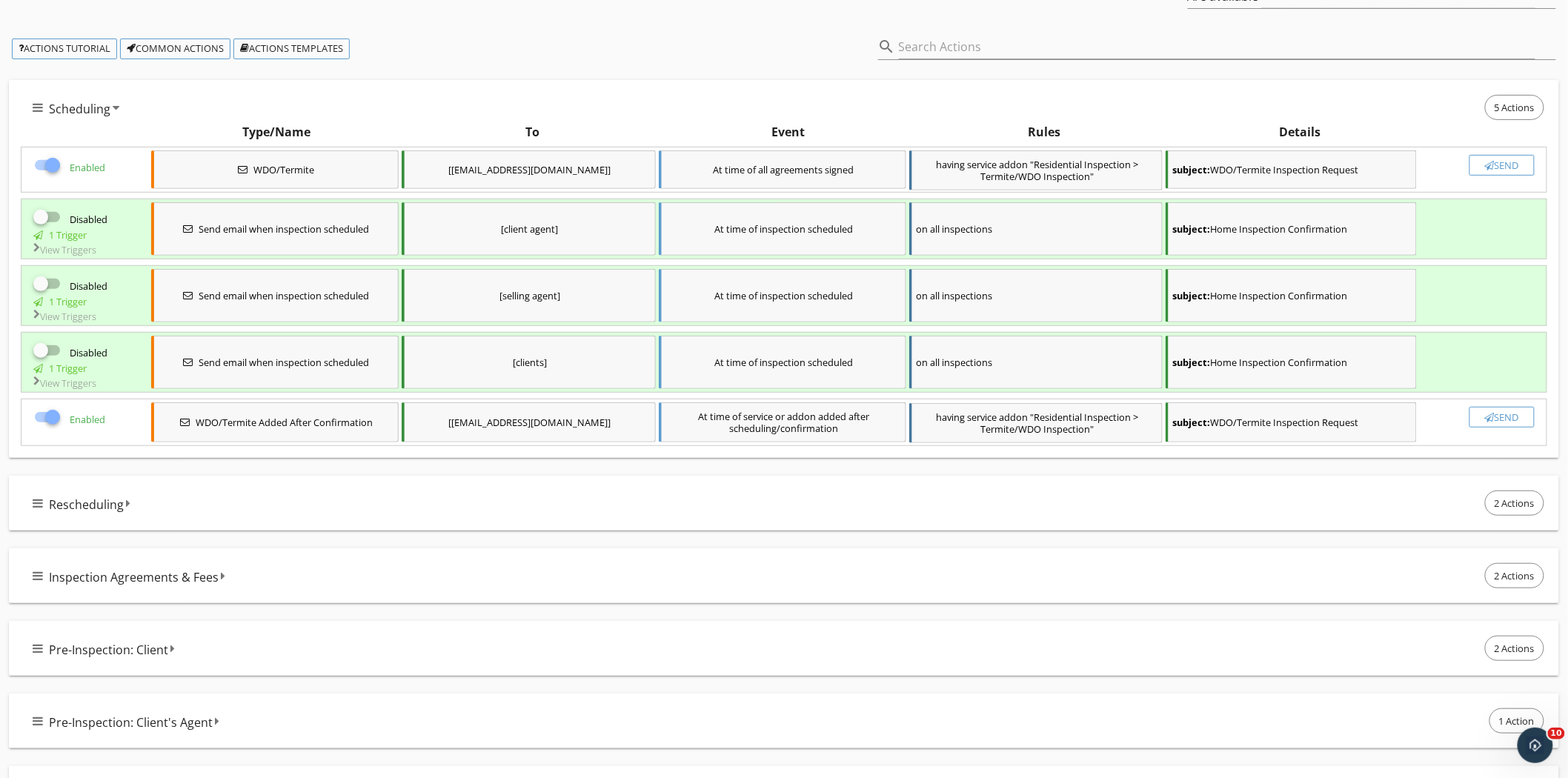
click at [115, 114] on div "Scheduling 5 Actions" at bounding box center [789, 107] width 1514 height 31
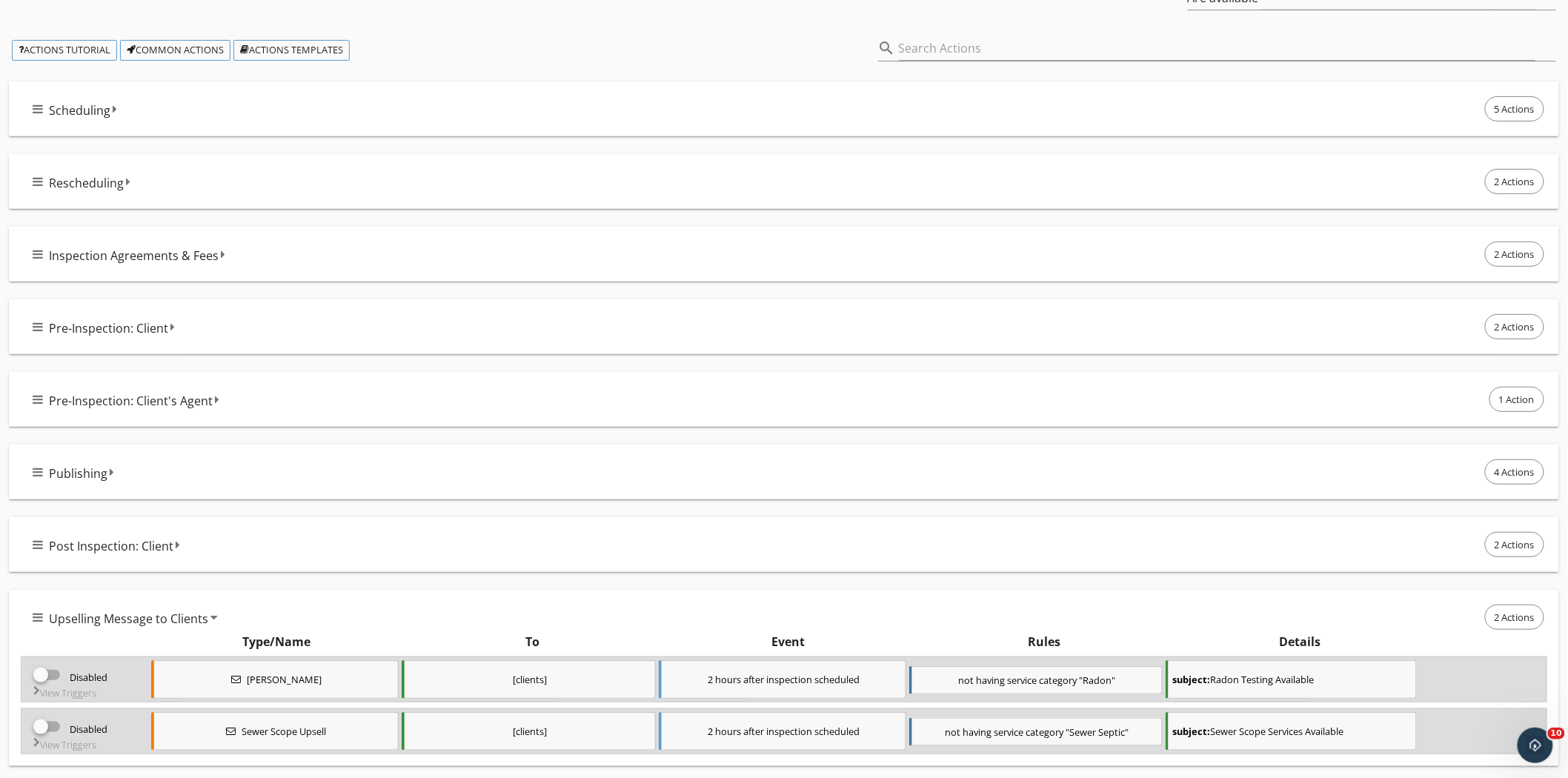
click at [211, 617] on icon at bounding box center [214, 617] width 7 height 12
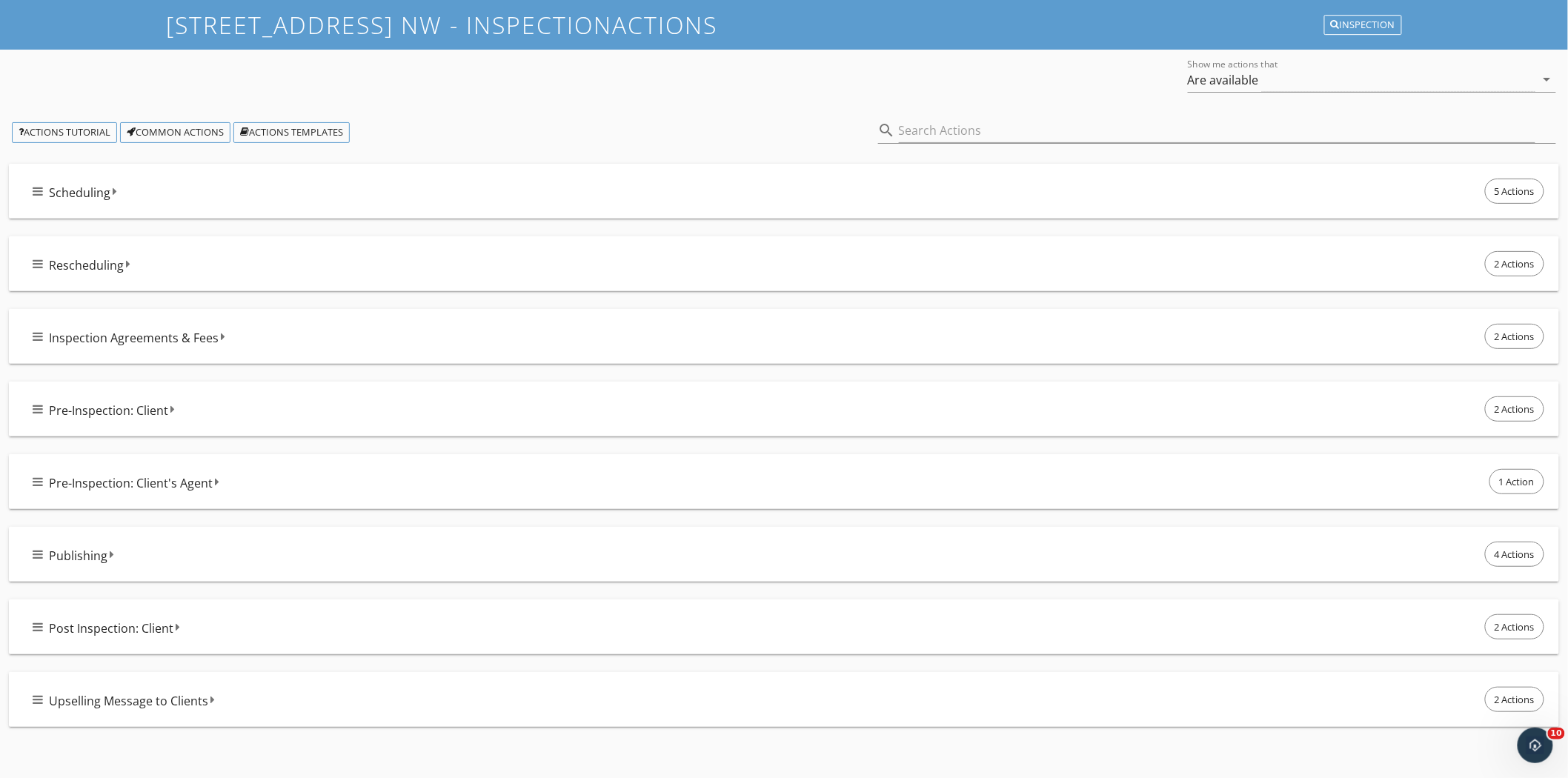
scroll to position [86, 0]
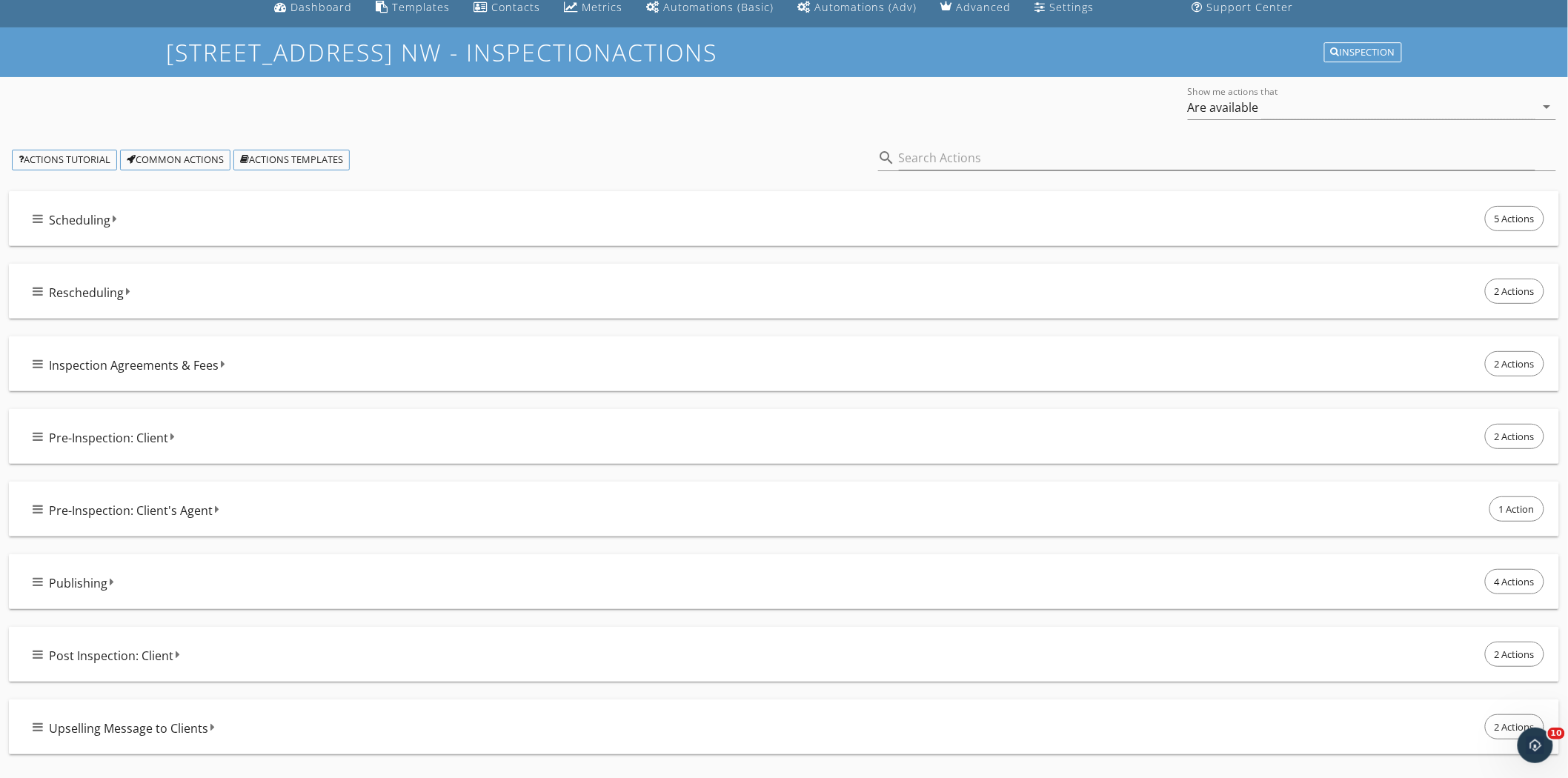
scroll to position [86, 0]
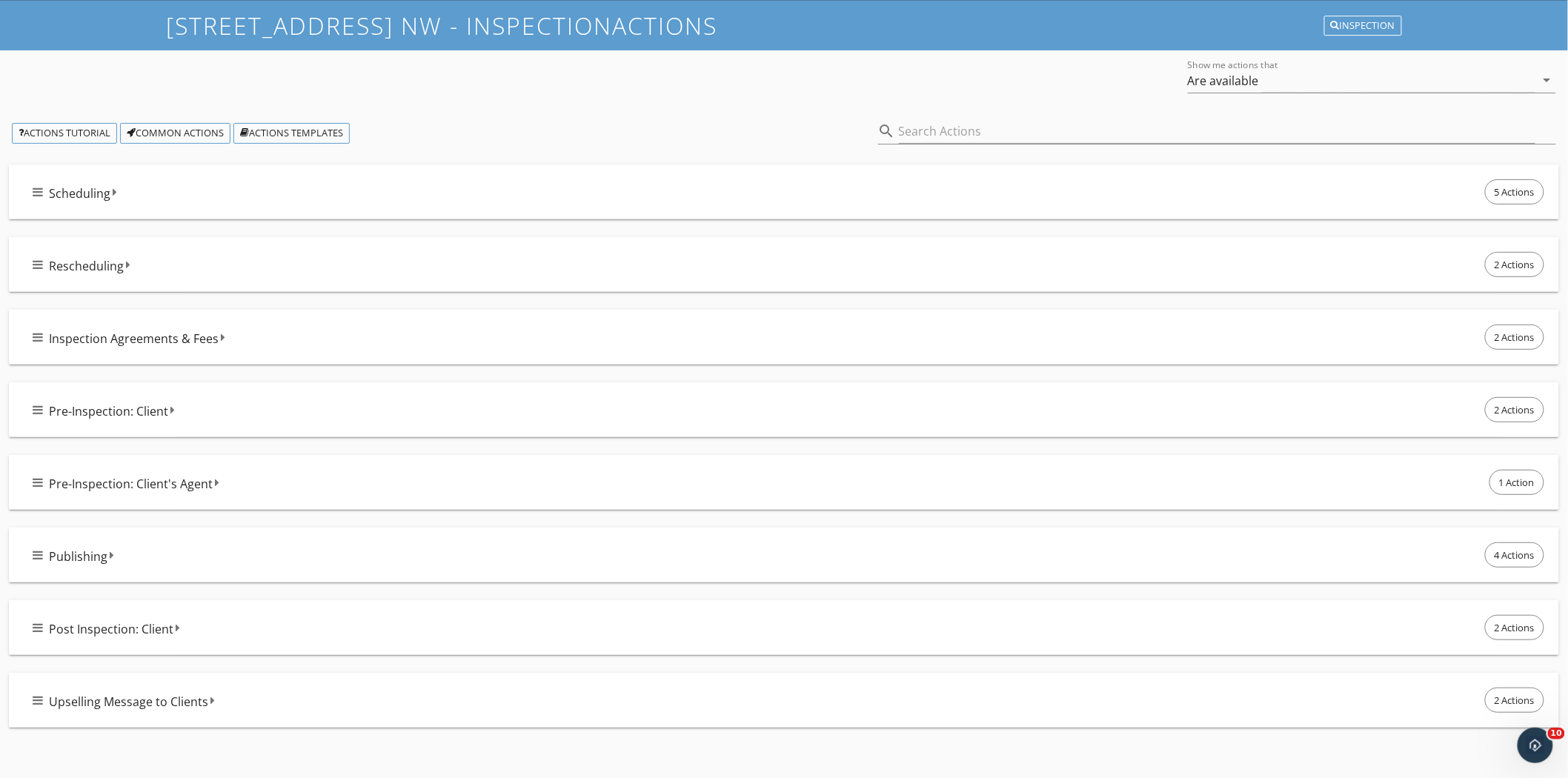
click at [211, 702] on icon at bounding box center [213, 700] width 5 height 12
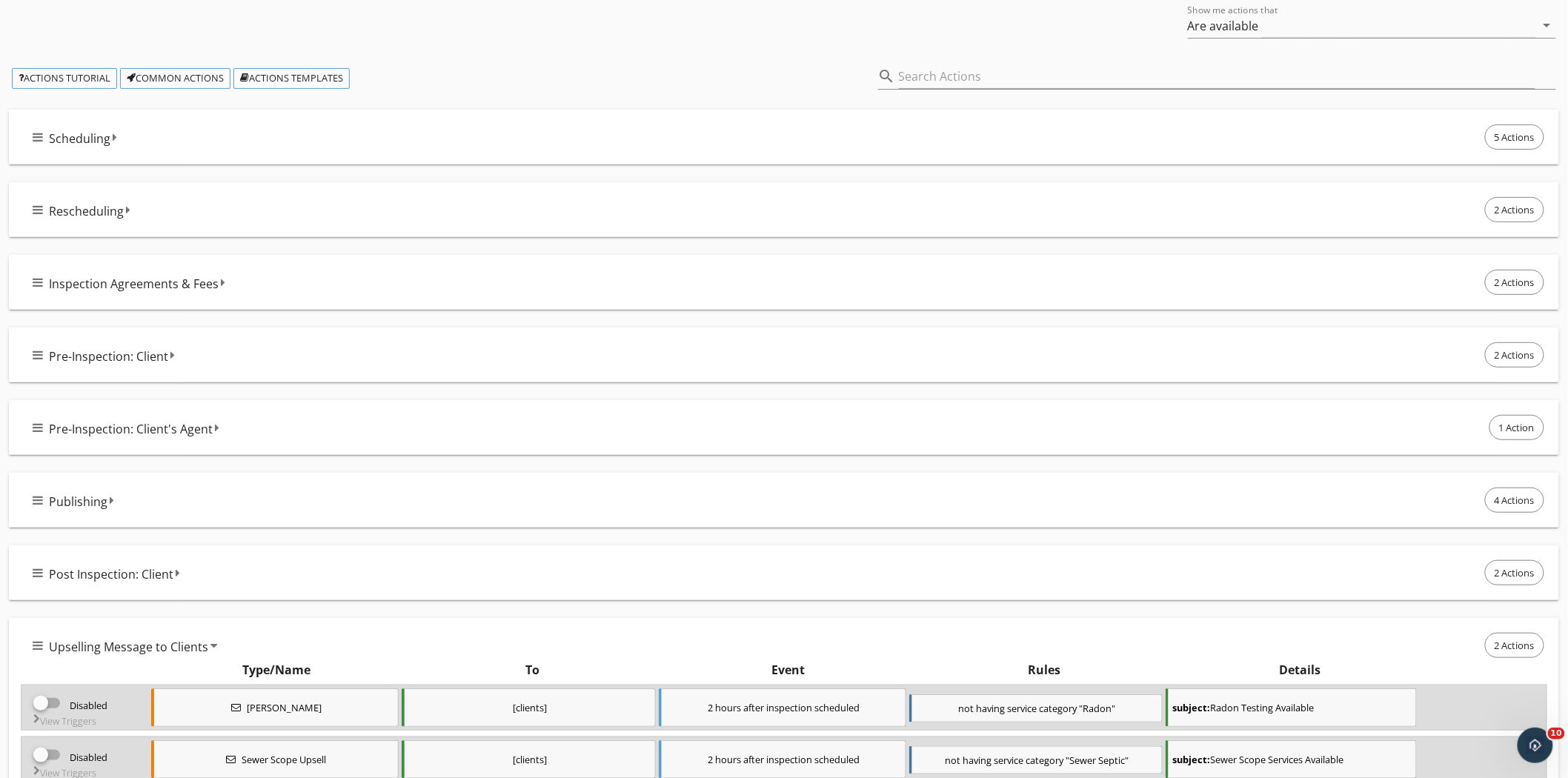
scroll to position [171, 0]
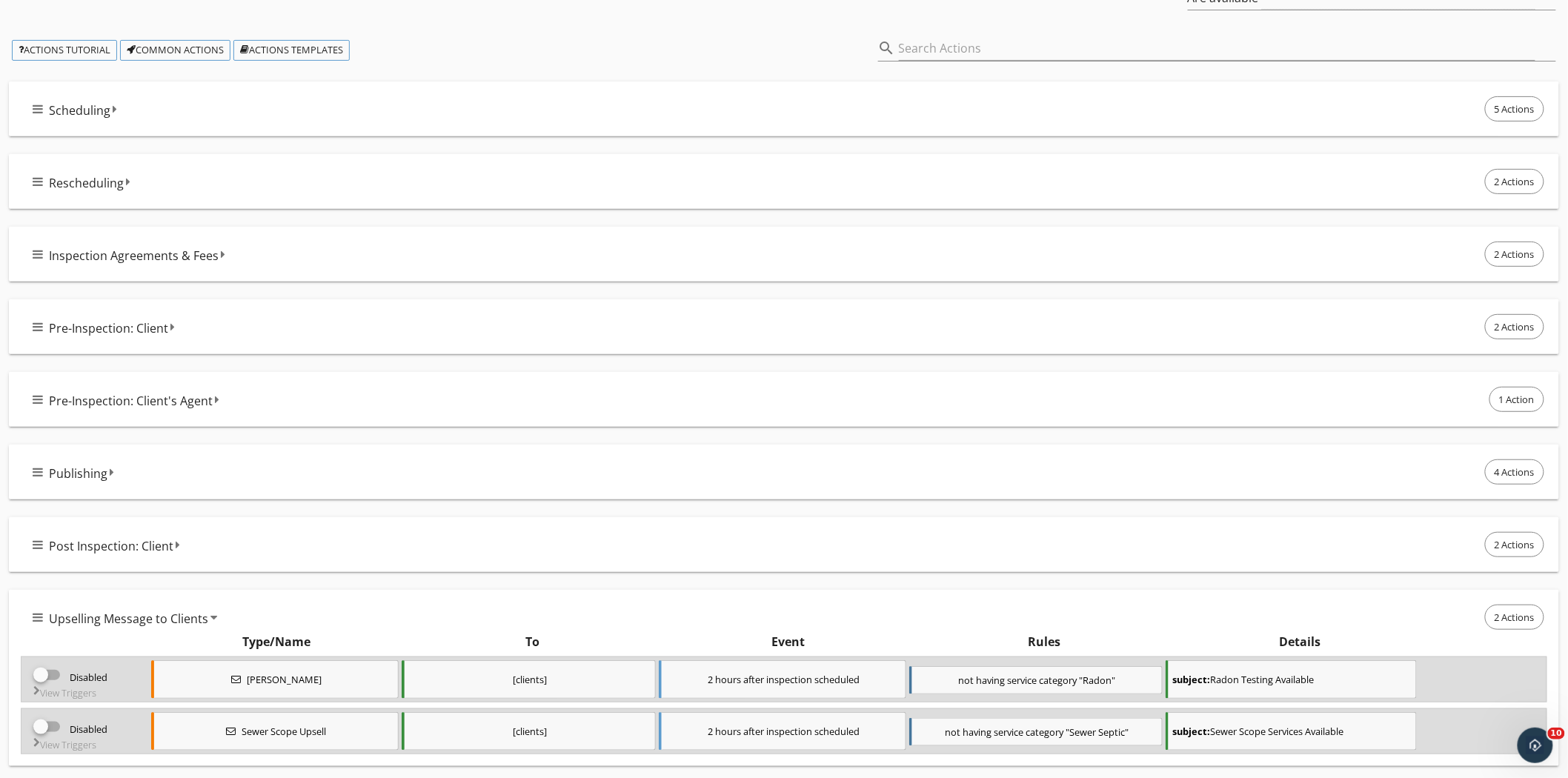
click at [213, 616] on icon at bounding box center [214, 617] width 7 height 12
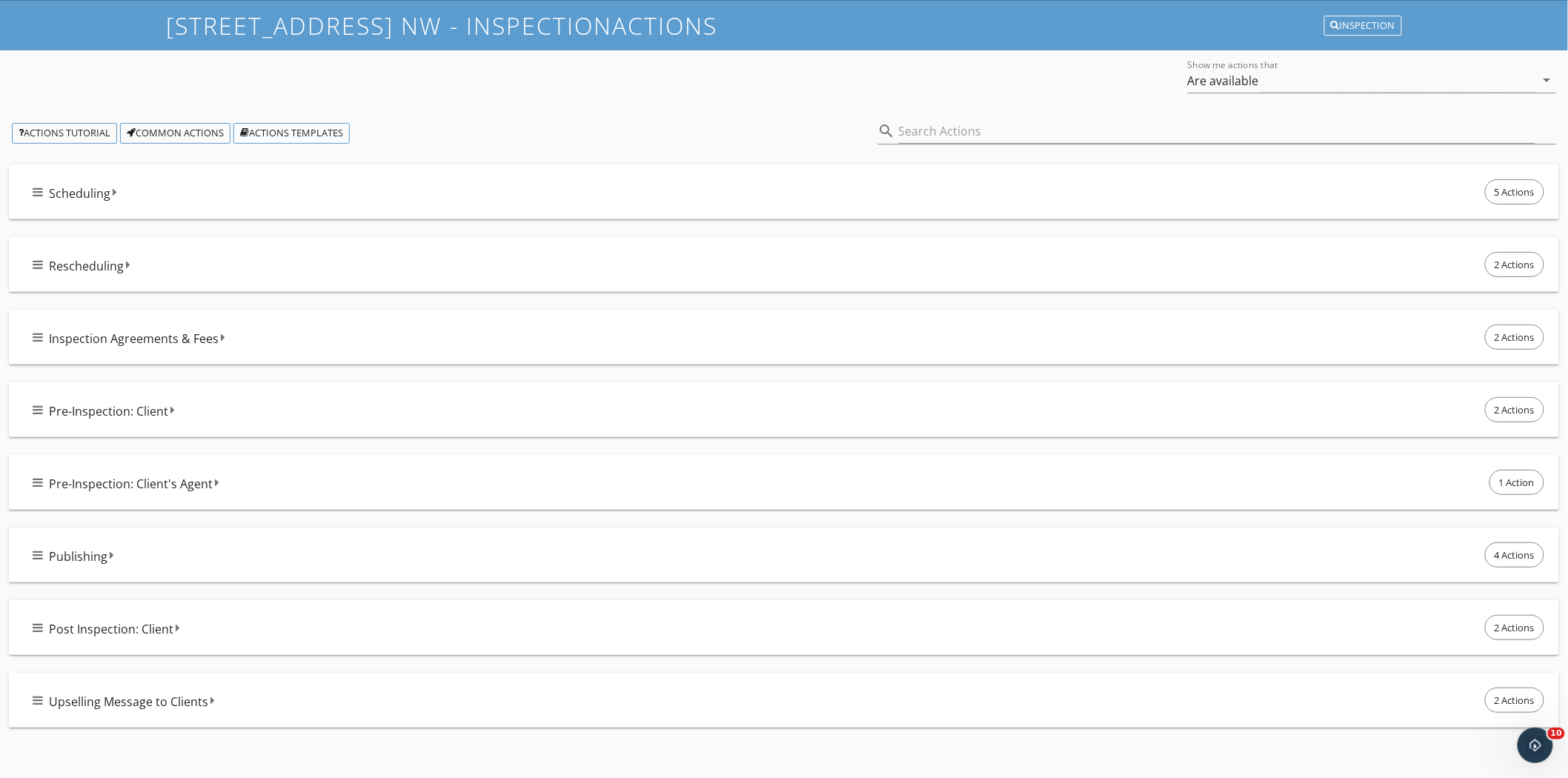
click at [319, 129] on div "Actions Templates" at bounding box center [291, 133] width 103 height 10
click at [197, 697] on span "Upselling Message to Clients" at bounding box center [128, 702] width 159 height 18
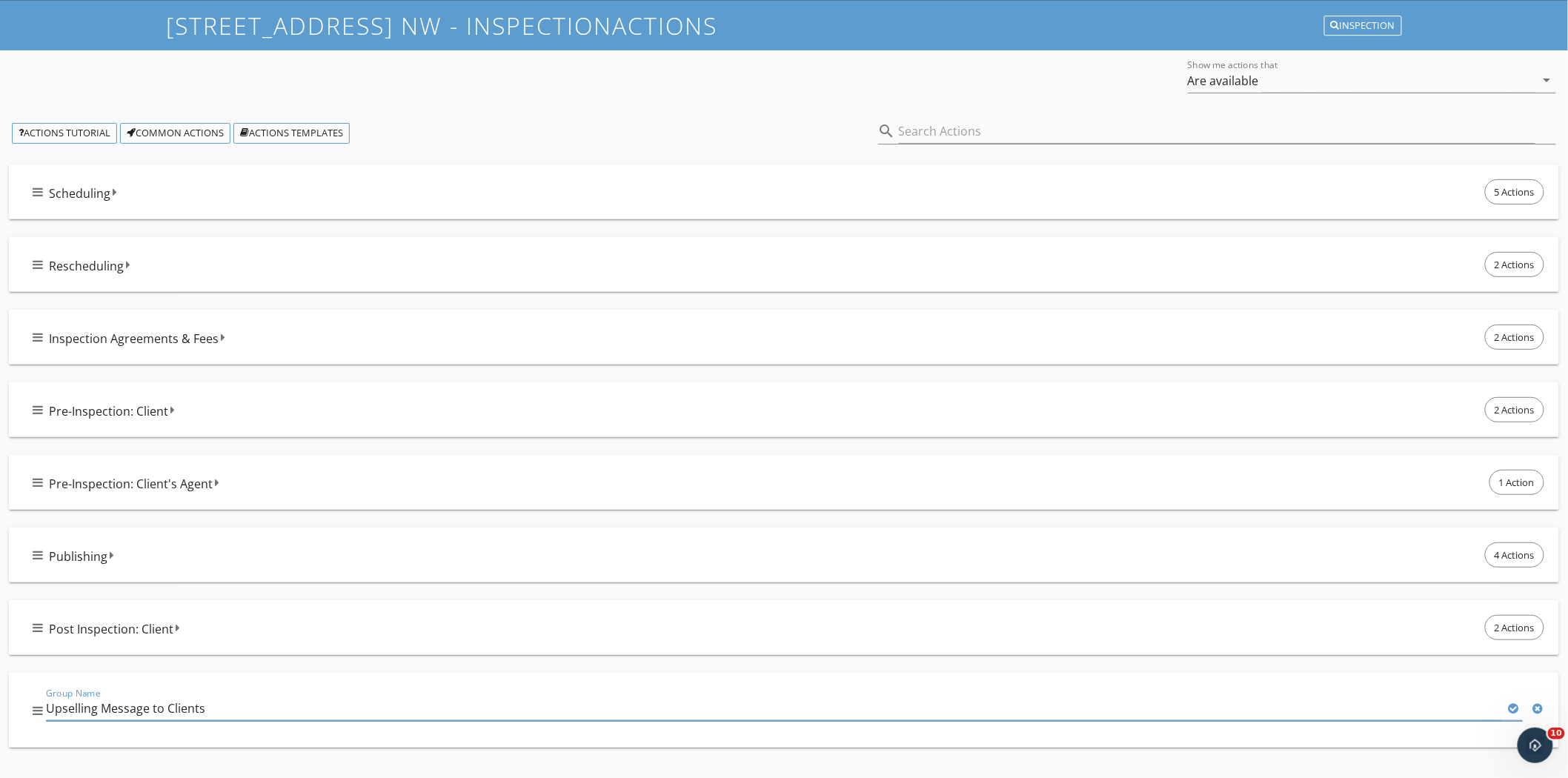
click at [274, 664] on div "Post Inspection: Client 2 Actions" at bounding box center [783, 634] width 1586 height 66
click at [293, 670] on div "Group Name Upselling Message to Clients" at bounding box center [783, 713] width 1586 height 93
click at [1260, 644] on div "Post Inspection: Client 2 Actions" at bounding box center [784, 627] width 1549 height 55
click at [176, 627] on icon at bounding box center [178, 627] width 5 height 12
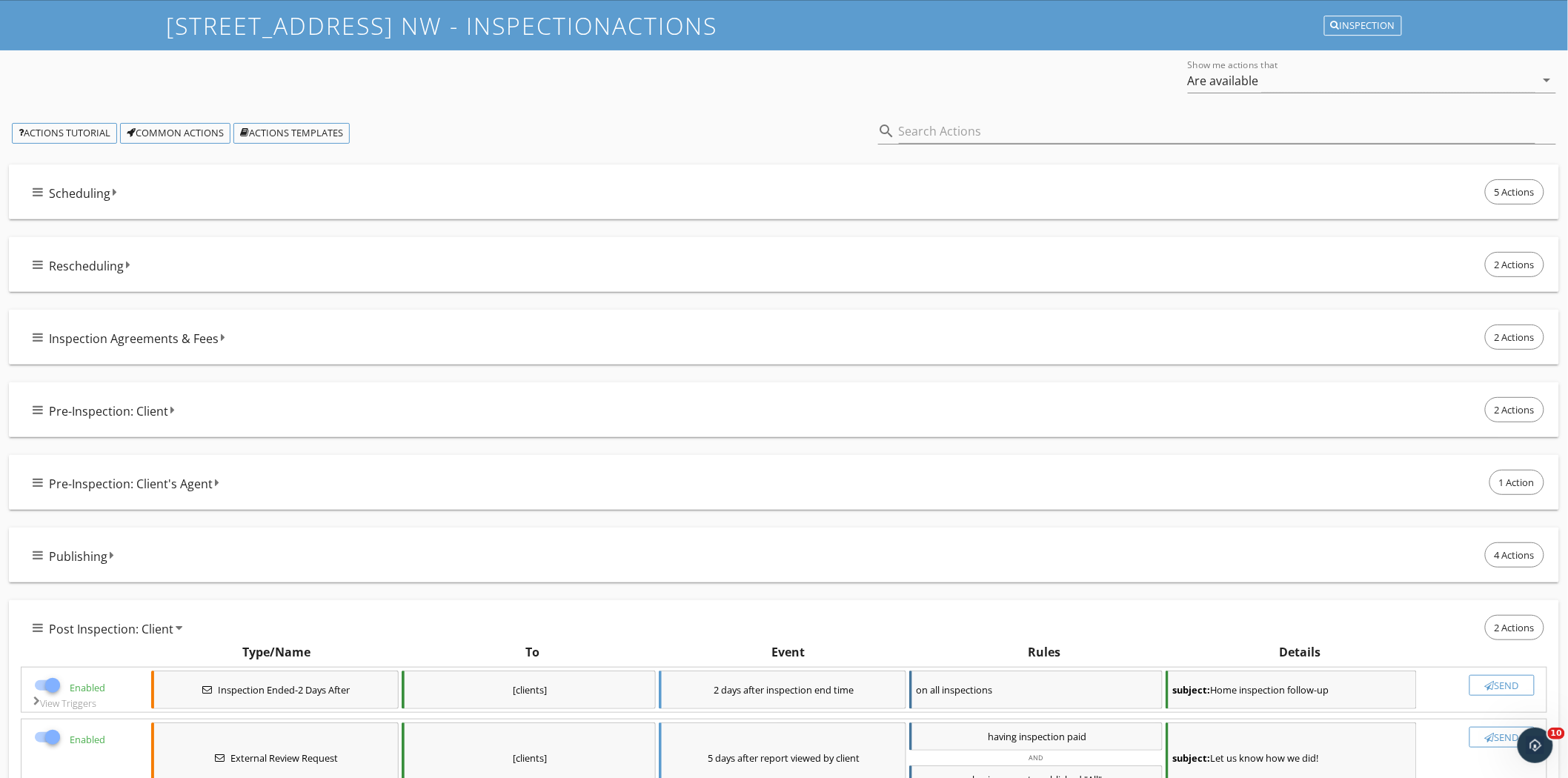
click at [177, 626] on icon at bounding box center [179, 627] width 7 height 12
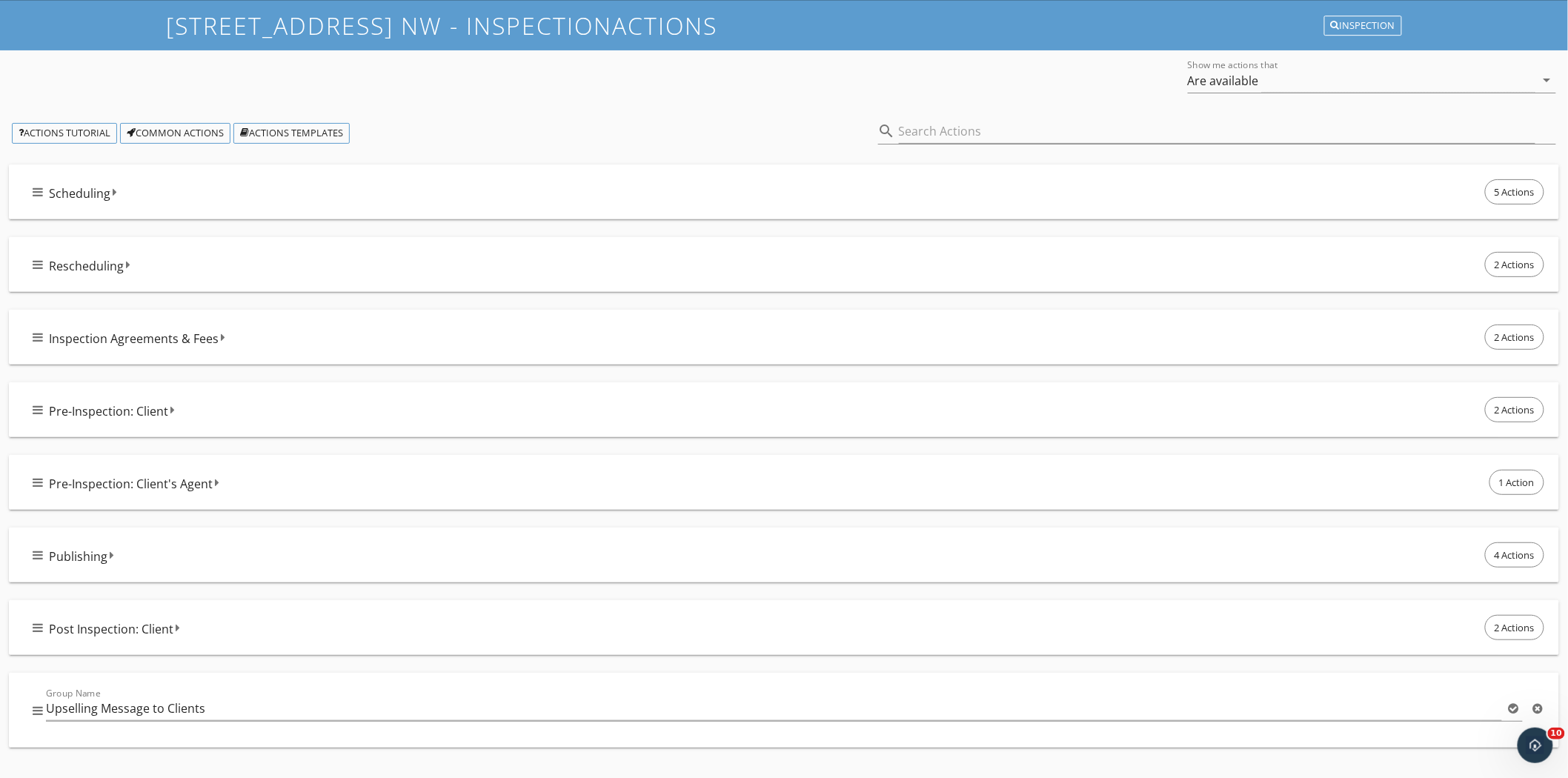
click at [284, 658] on div "Post Inspection: Client 2 Actions" at bounding box center [783, 634] width 1586 height 66
click at [276, 682] on div "Group Name Upselling Message to Clients" at bounding box center [784, 710] width 1549 height 75
click at [1512, 709] on icon at bounding box center [1513, 708] width 10 height 12
click at [211, 699] on icon at bounding box center [213, 700] width 5 height 12
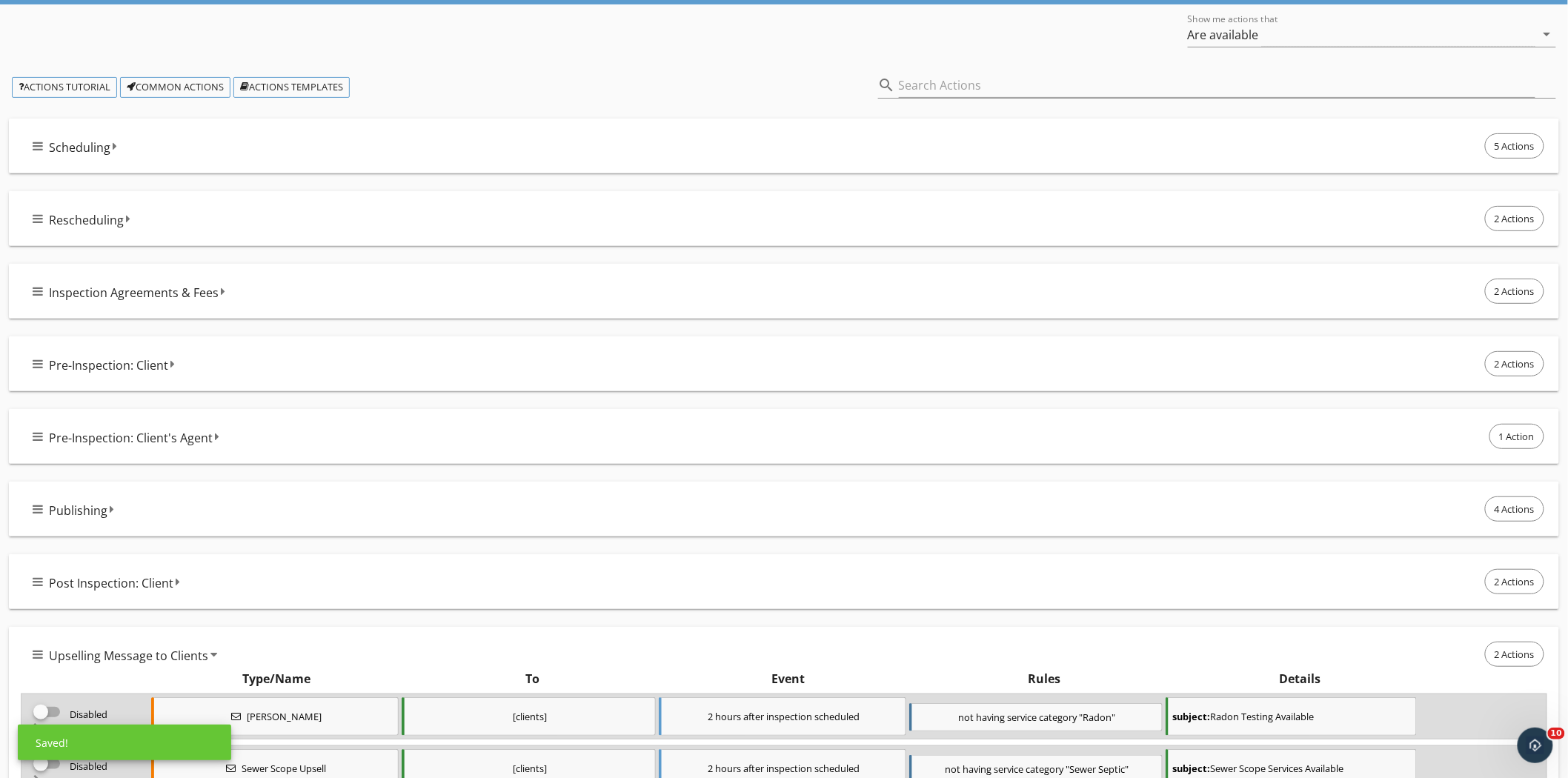
scroll to position [171, 0]
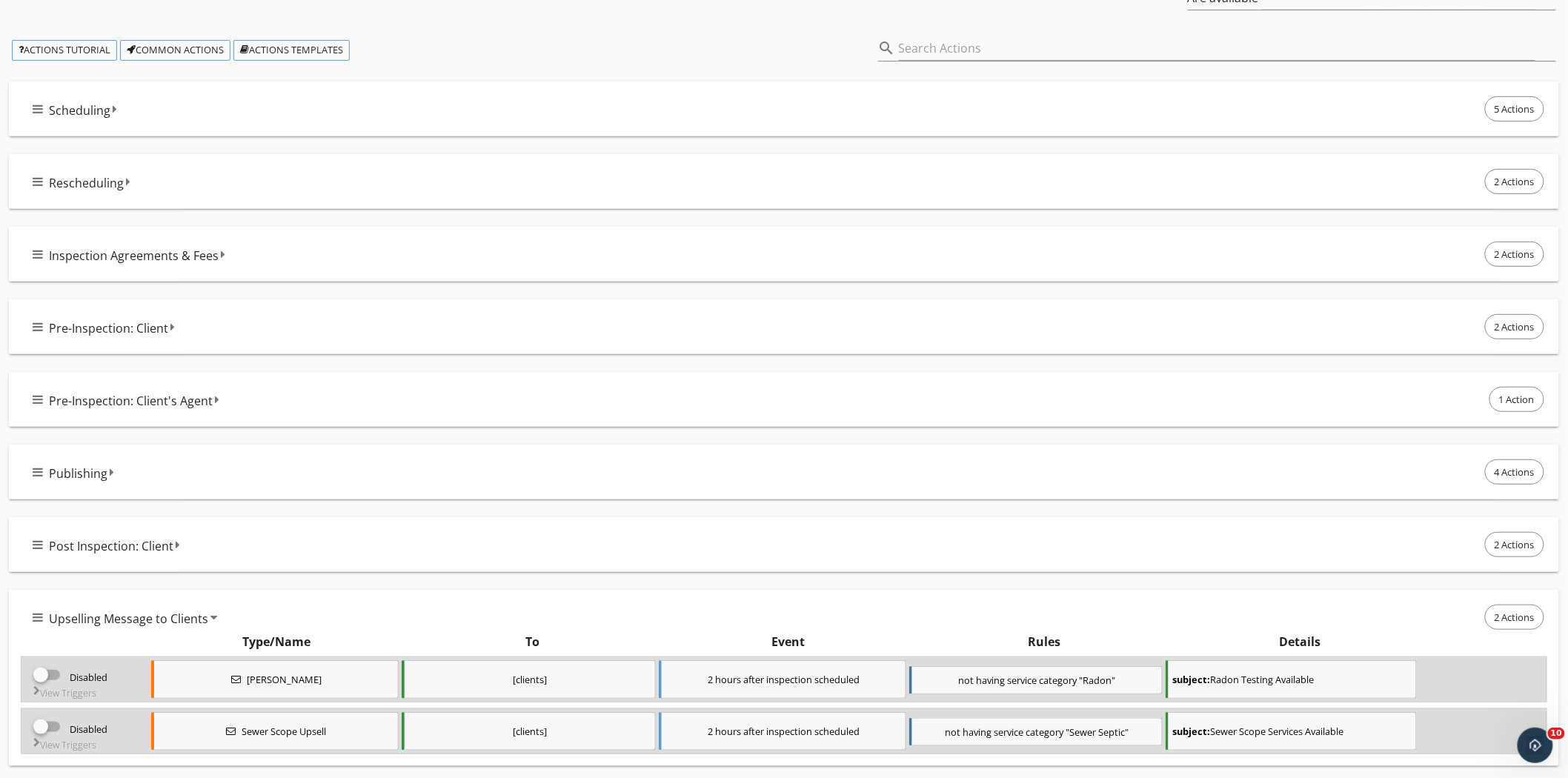
click at [222, 611] on div "Upselling Message to Clients 2 Actions" at bounding box center [789, 617] width 1514 height 31
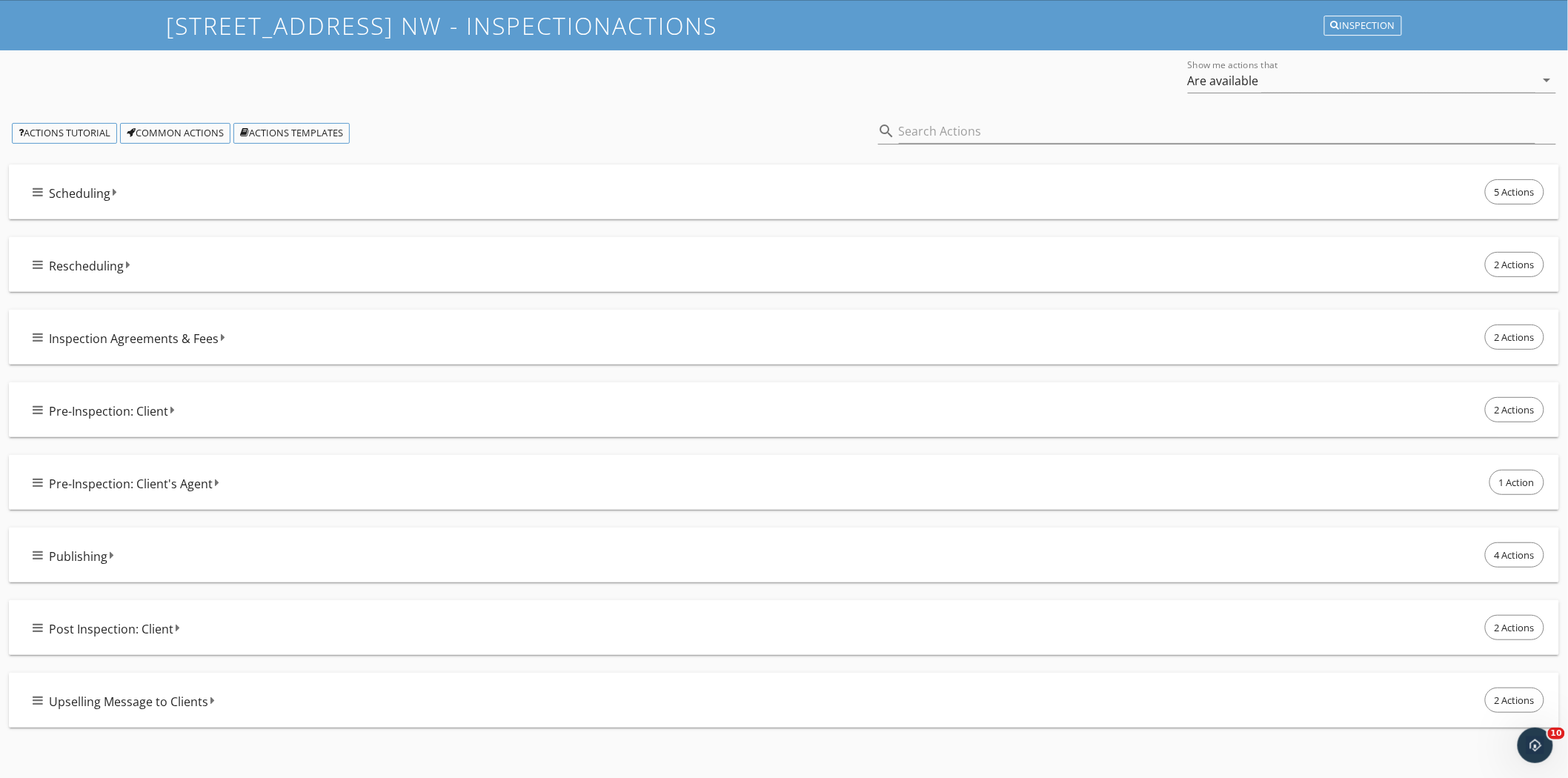
scroll to position [0, 0]
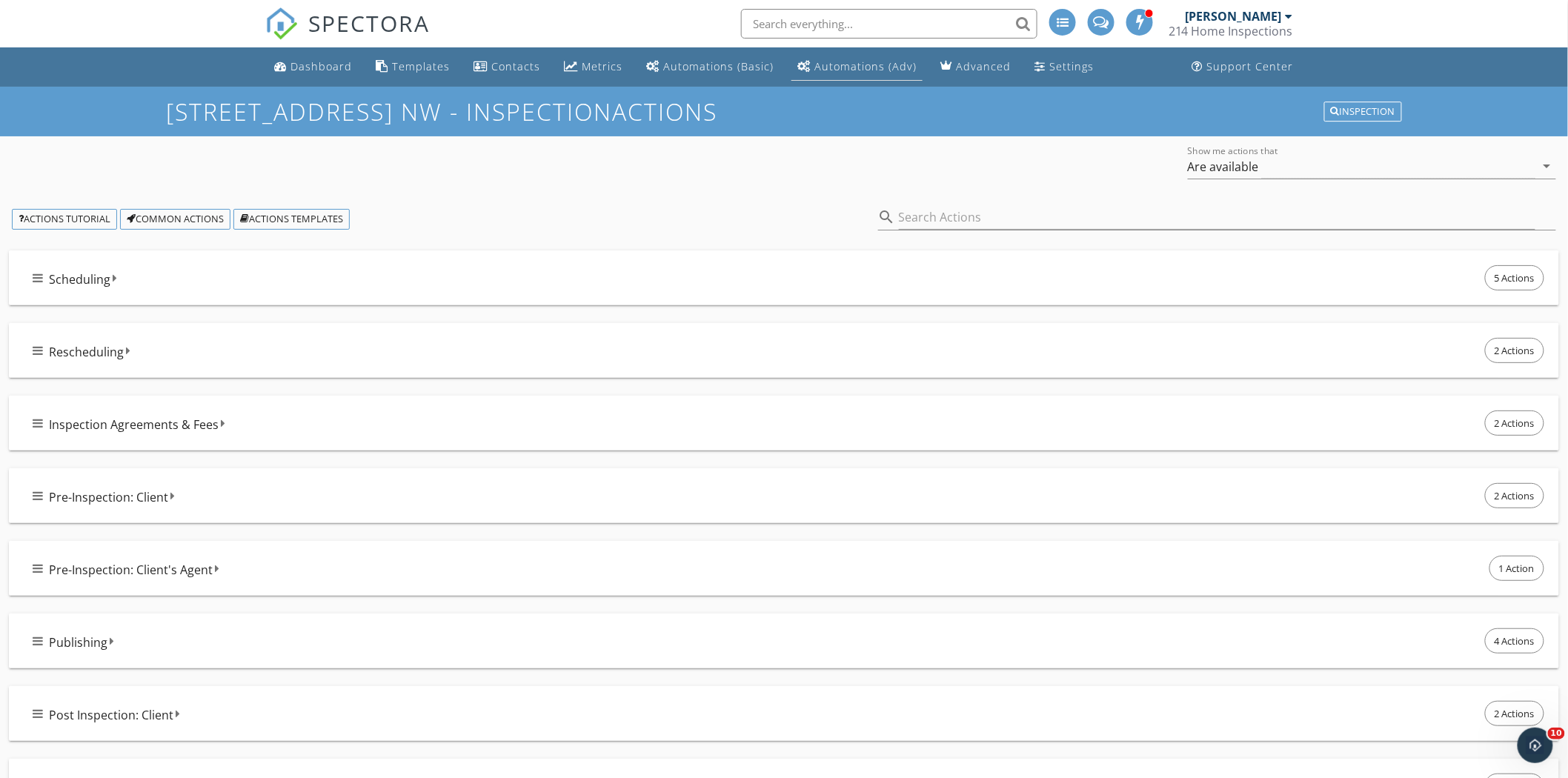
click at [894, 67] on div "Automations (Adv)" at bounding box center [865, 66] width 102 height 14
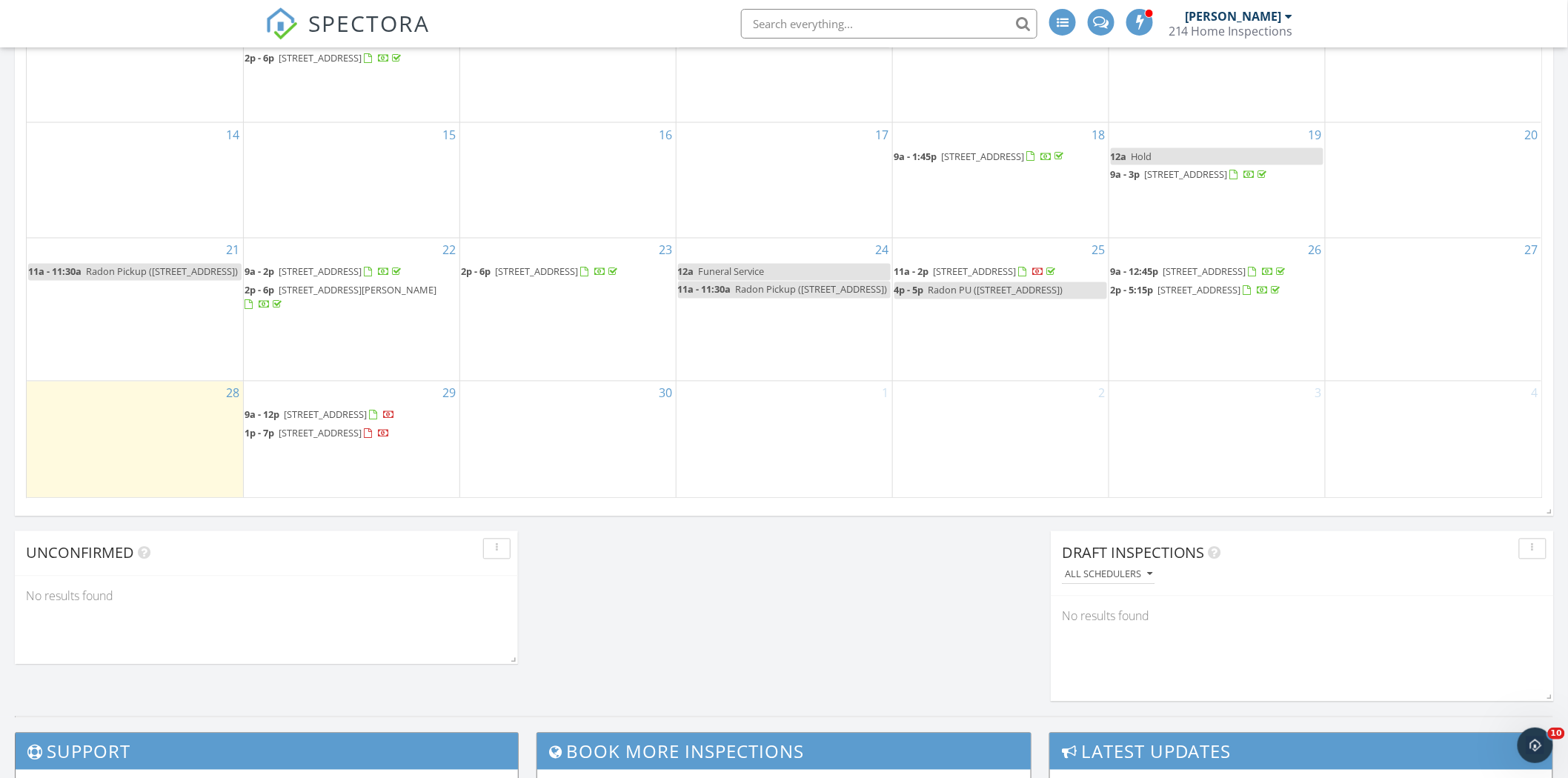
scroll to position [878, 0]
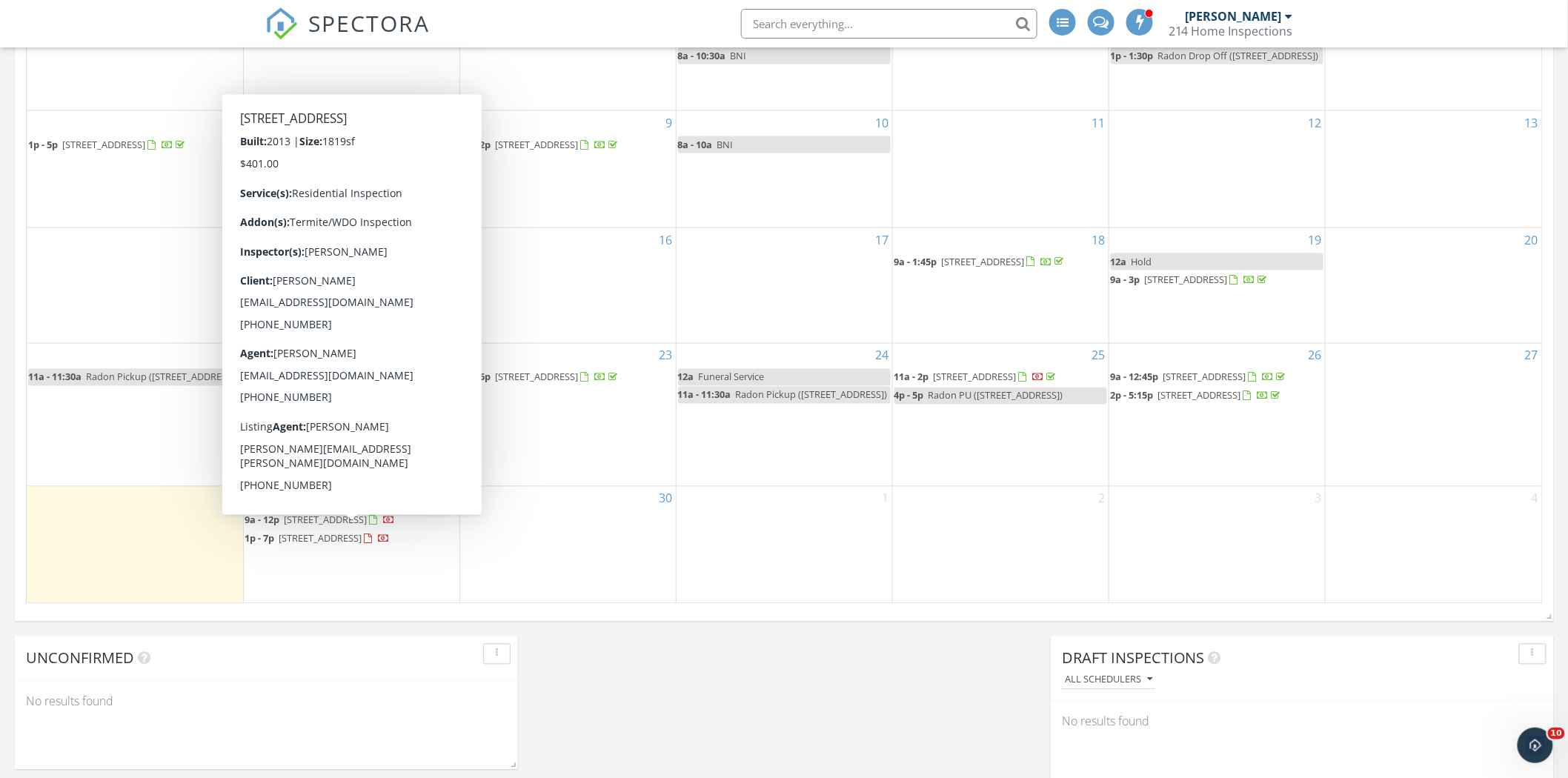
click at [367, 522] on span "349 Fieldstone Ln, Dallas 30132" at bounding box center [326, 519] width 83 height 13
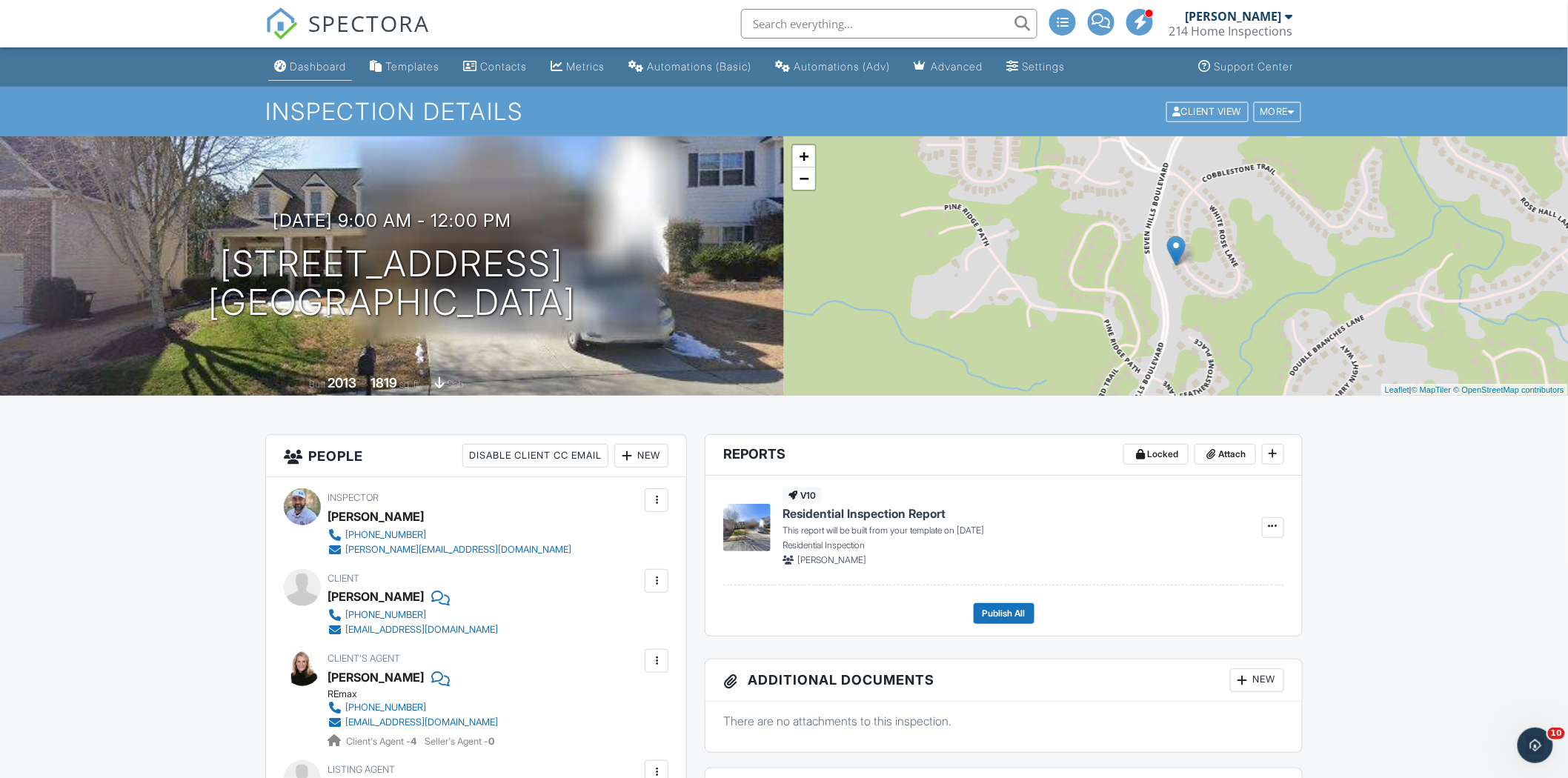
click at [301, 67] on div "Dashboard" at bounding box center [317, 66] width 56 height 12
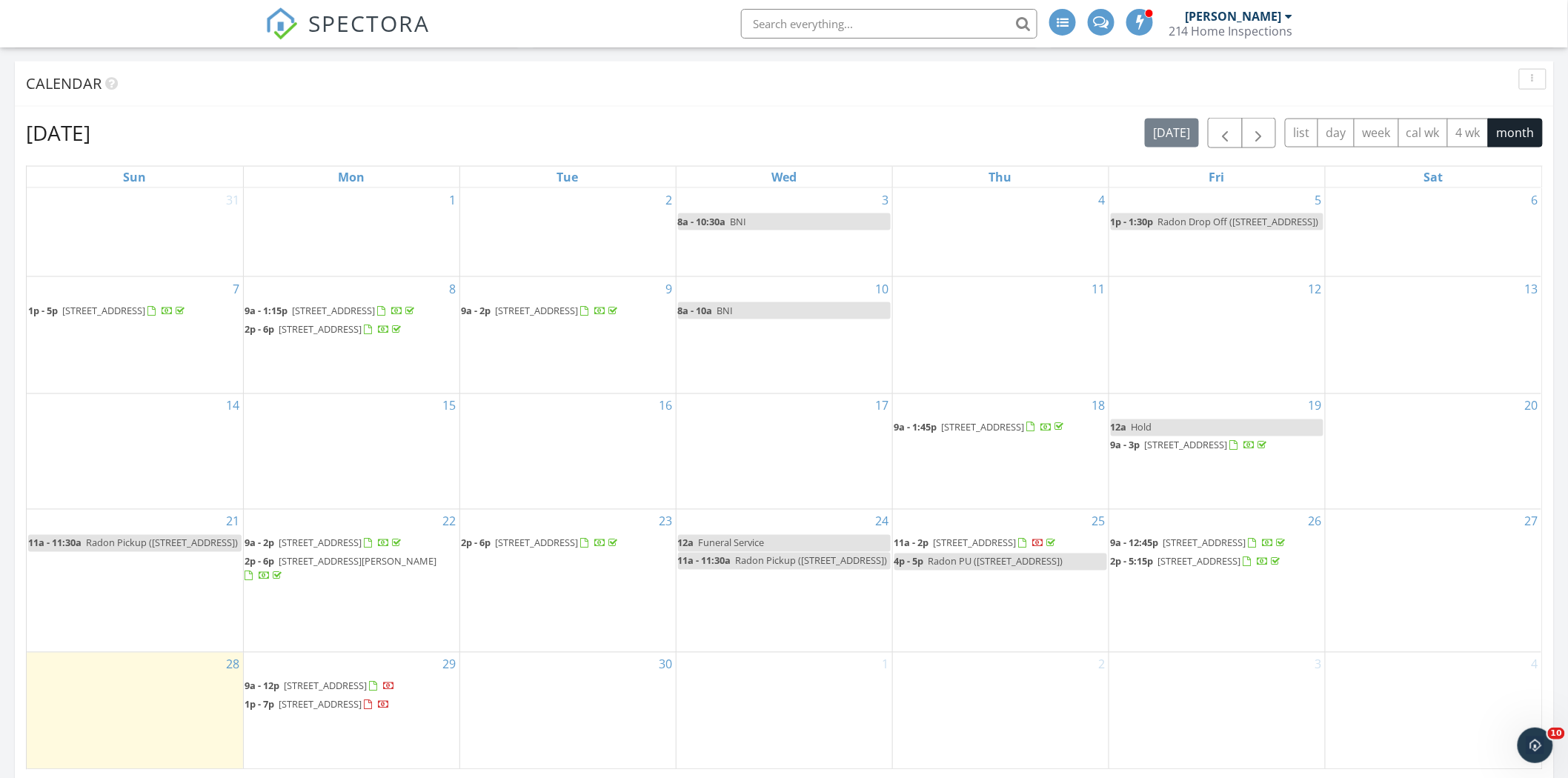
scroll to position [712, 0]
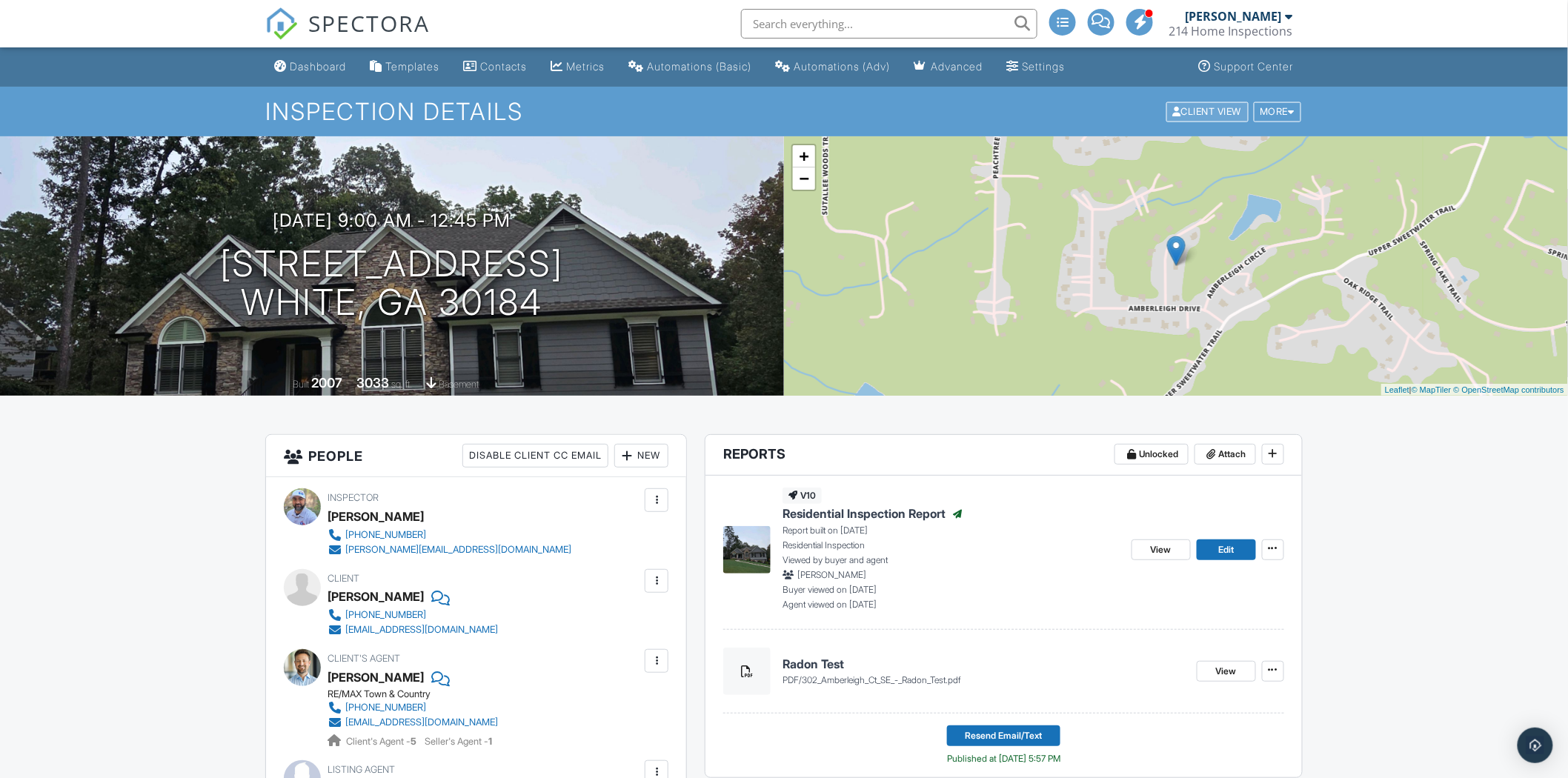
click at [1195, 109] on div "Client View" at bounding box center [1207, 112] width 83 height 20
